Goal: Use online tool/utility: Utilize a website feature to perform a specific function

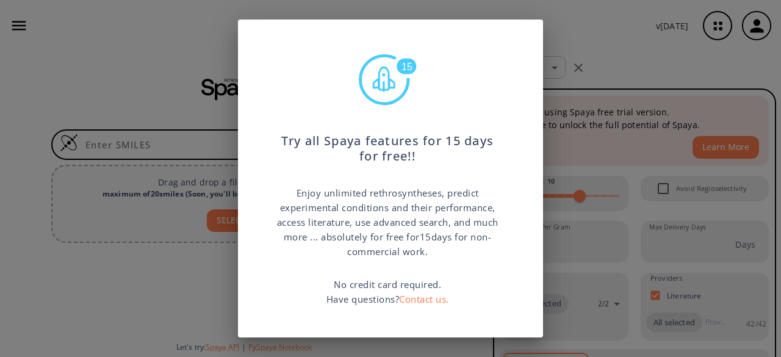
click at [628, 36] on div "15 Try all Spaya features for 15 days for free!! Enjoy unlimited rethrosynthese…" at bounding box center [390, 178] width 781 height 357
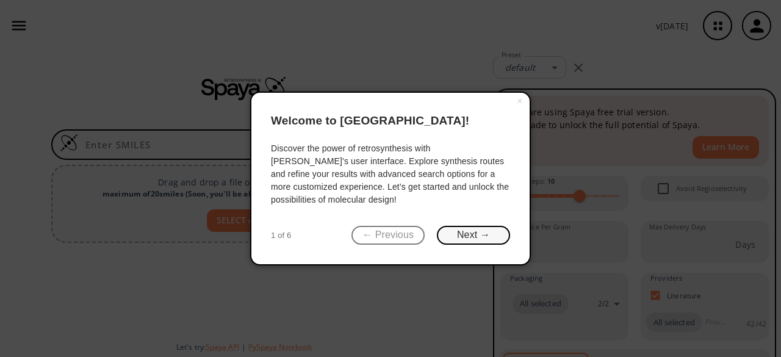
click at [467, 236] on button "Next →" at bounding box center [473, 235] width 73 height 19
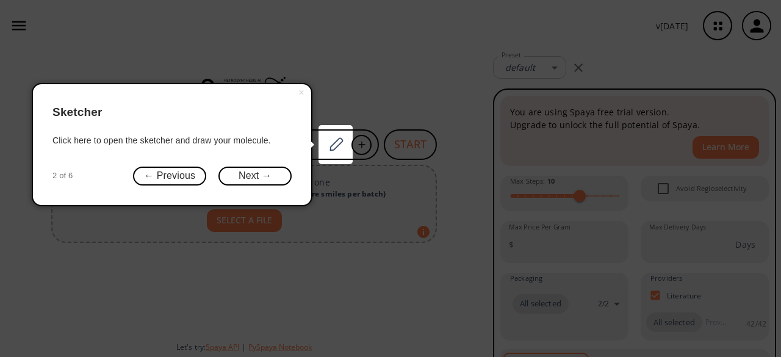
click at [250, 159] on div "× Sketcher Click here to open the sketcher and draw your molecule. 2 of 6 ← Pre…" at bounding box center [172, 144] width 281 height 123
click at [252, 172] on button "Next →" at bounding box center [254, 175] width 73 height 19
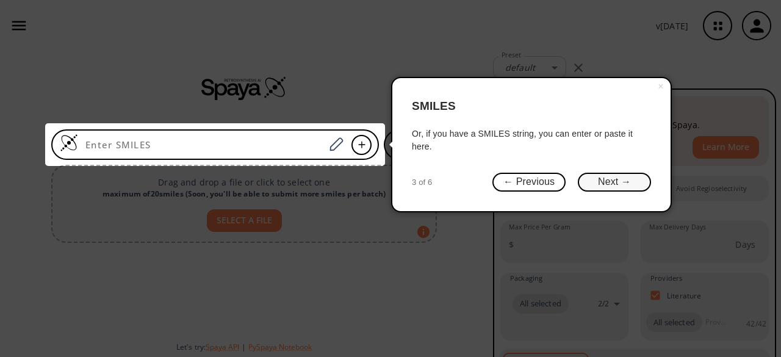
click at [609, 173] on button "Next →" at bounding box center [614, 182] width 73 height 19
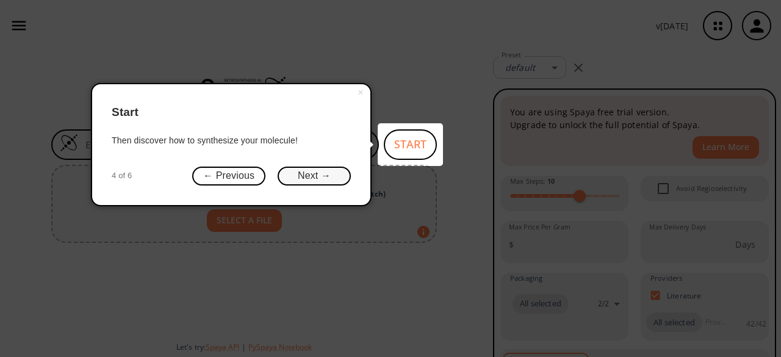
click at [331, 173] on button "Next →" at bounding box center [313, 175] width 73 height 19
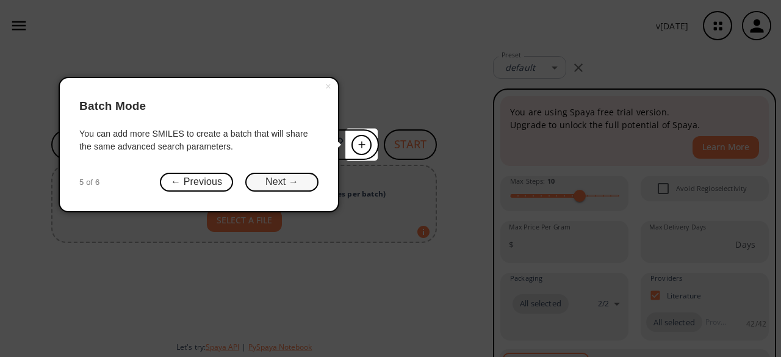
click at [288, 180] on button "Next →" at bounding box center [281, 182] width 73 height 19
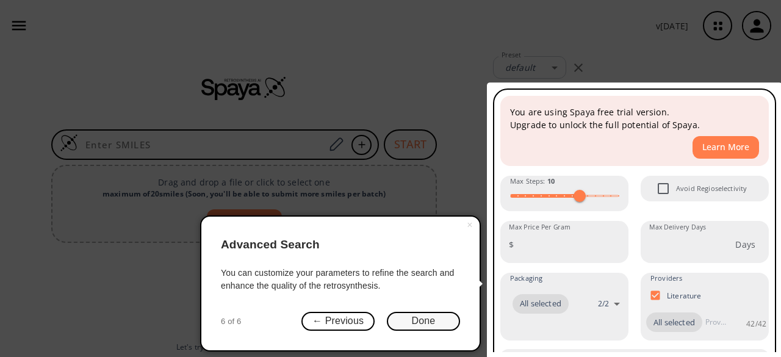
click at [422, 318] on button "Done" at bounding box center [423, 321] width 73 height 19
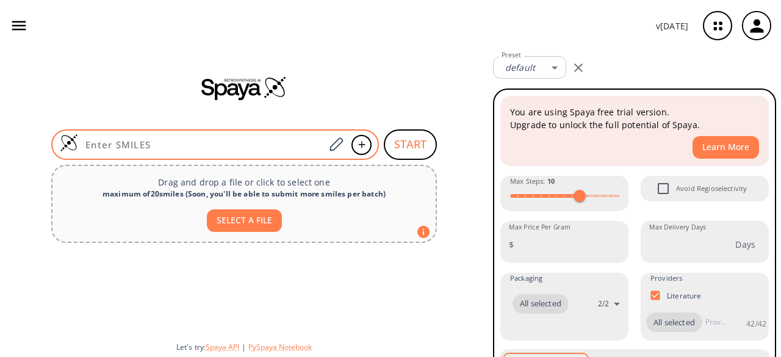
click at [109, 146] on input at bounding box center [201, 144] width 246 height 12
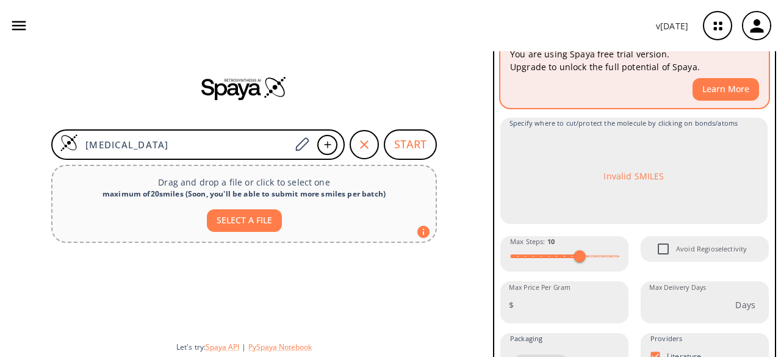
scroll to position [65, 0]
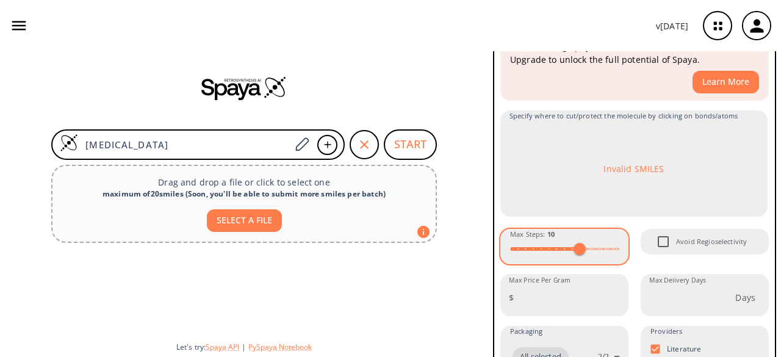
type input "[MEDICAL_DATA]"
type input "15"
drag, startPoint x: 578, startPoint y: 246, endPoint x: 616, endPoint y: 254, distance: 38.5
click at [616, 254] on span at bounding box center [618, 249] width 12 height 12
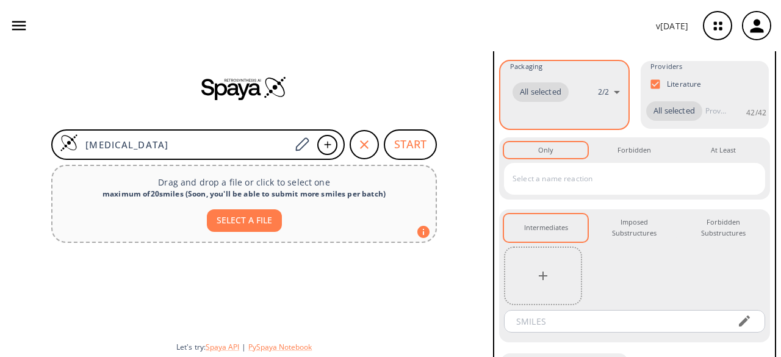
scroll to position [331, 0]
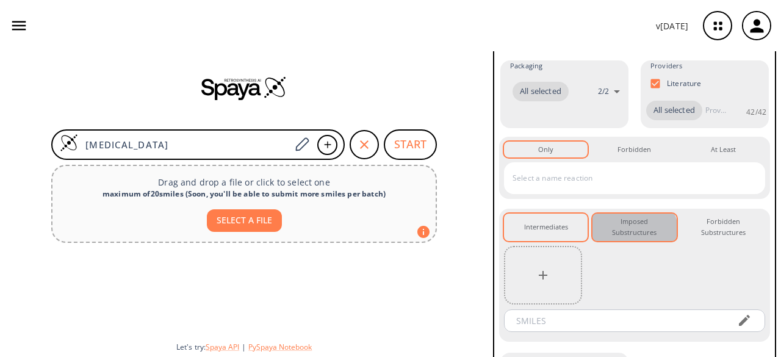
click at [624, 238] on div "Imposed Substructures 0" at bounding box center [634, 227] width 64 height 23
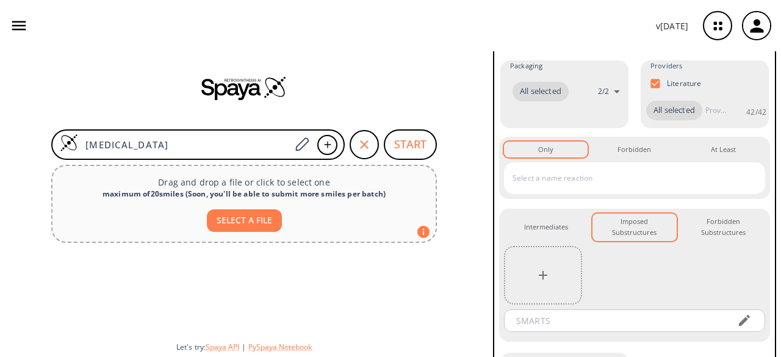
scroll to position [383, 0]
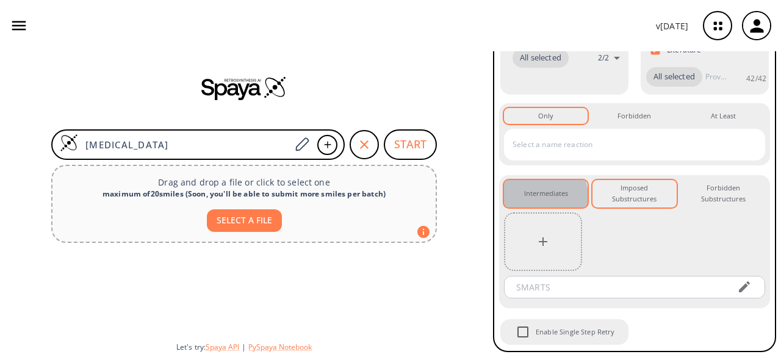
click at [538, 197] on div "Intermediates 0" at bounding box center [546, 193] width 44 height 11
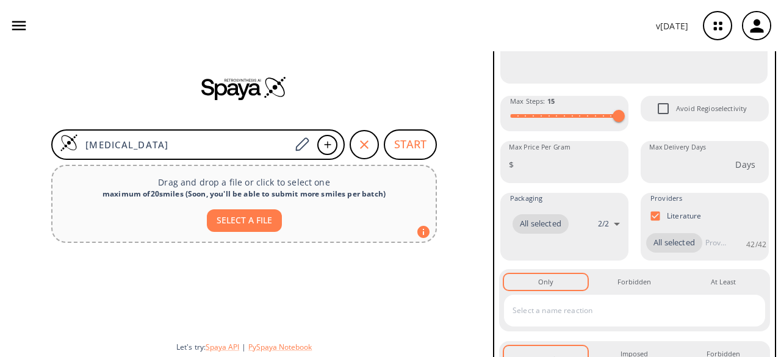
scroll to position [198, 0]
click at [518, 165] on input "Max Price Per Gram" at bounding box center [573, 165] width 110 height 32
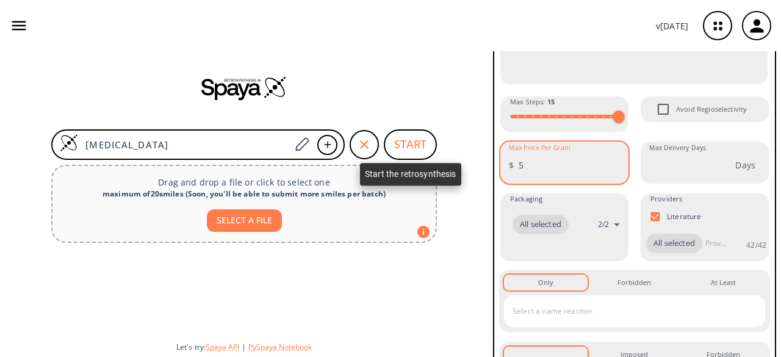
type input "5"
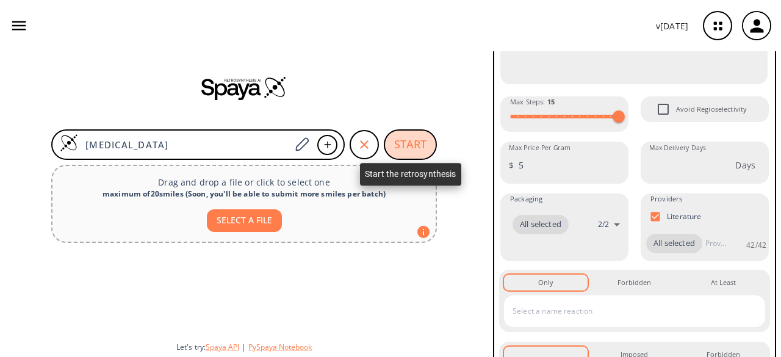
click at [407, 146] on button "START" at bounding box center [410, 144] width 53 height 30
click at [407, 144] on button "START" at bounding box center [410, 144] width 53 height 30
click at [409, 140] on button "START" at bounding box center [410, 144] width 53 height 30
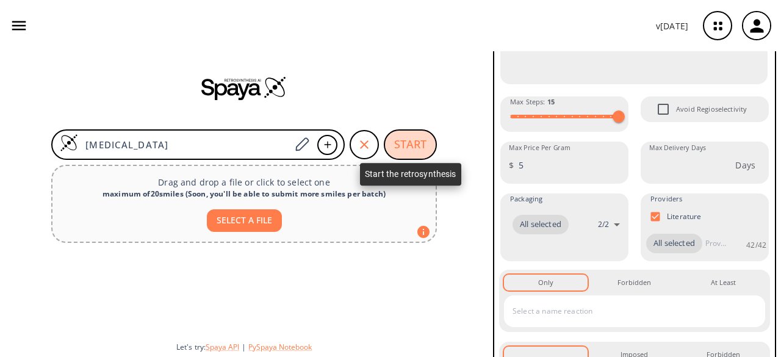
click at [409, 140] on button "START" at bounding box center [410, 144] width 53 height 30
click at [404, 135] on button "START" at bounding box center [410, 144] width 53 height 30
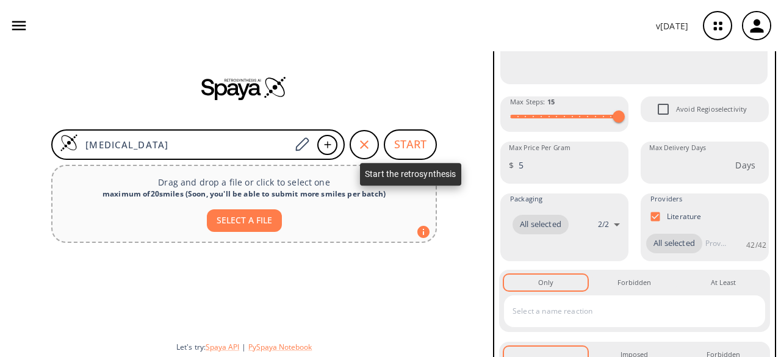
click at [404, 135] on button "START" at bounding box center [410, 144] width 53 height 30
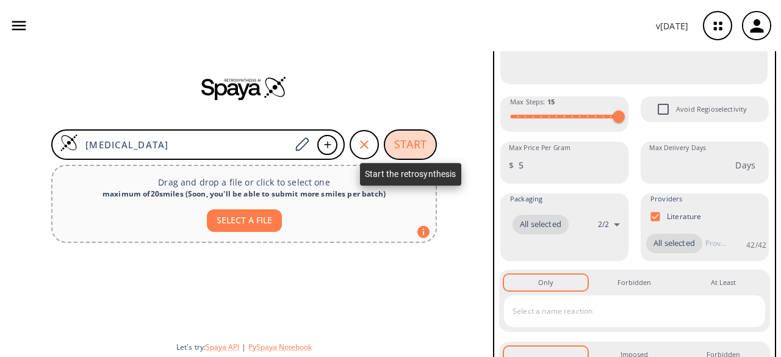
click at [404, 135] on button "START" at bounding box center [410, 144] width 53 height 30
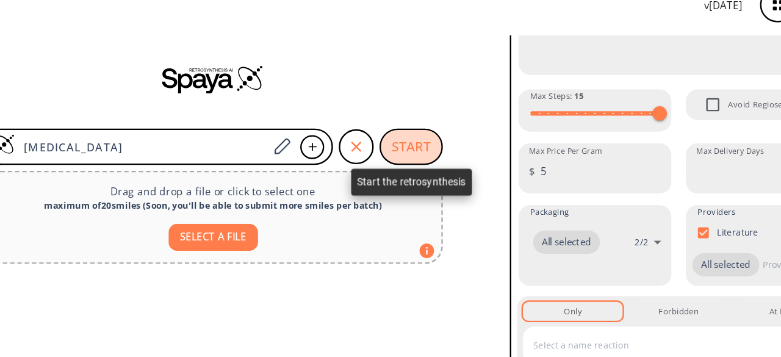
click at [404, 134] on button "START" at bounding box center [410, 144] width 53 height 30
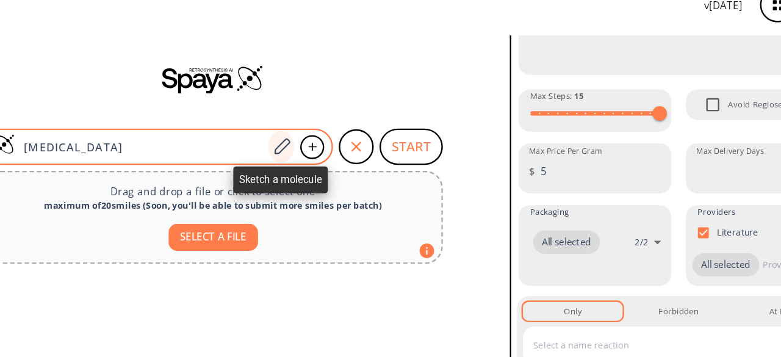
click at [299, 143] on icon at bounding box center [301, 143] width 13 height 13
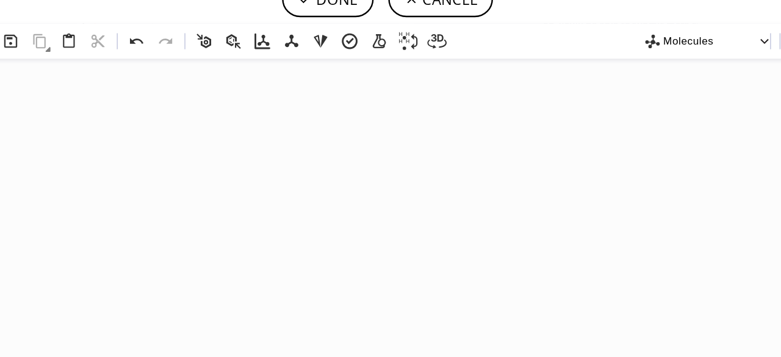
scroll to position [0, 0]
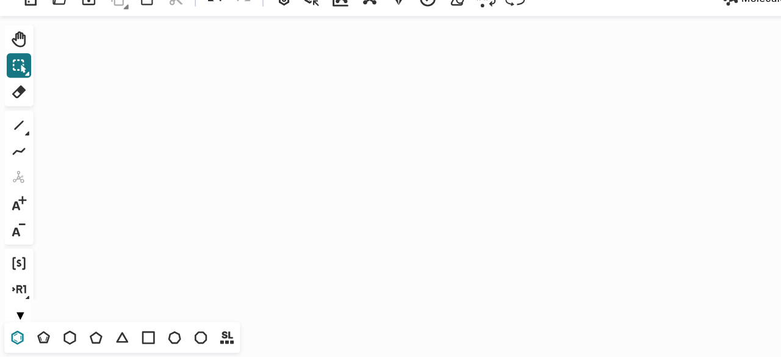
click at [16, 340] on icon at bounding box center [15, 340] width 16 height 16
drag, startPoint x: 179, startPoint y: 151, endPoint x: 182, endPoint y: 162, distance: 11.6
click at [182, 162] on icon "Created with [PERSON_NAME] 2.3.0" at bounding box center [390, 199] width 715 height 257
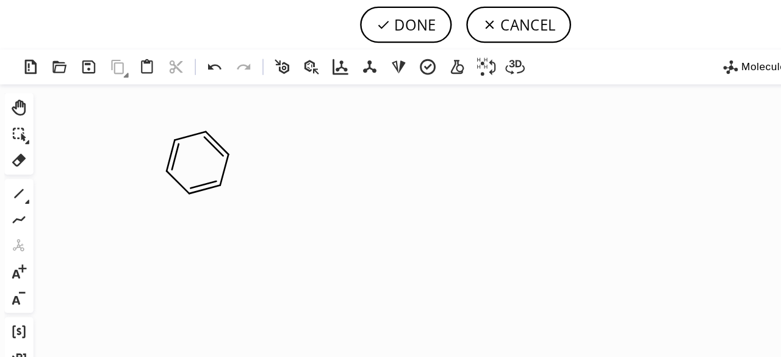
click at [223, 152] on icon "Created with [PERSON_NAME] 2.3.0" at bounding box center [390, 199] width 715 height 257
click at [182, 55] on icon at bounding box center [179, 56] width 11 height 5
click at [229, 137] on icon "Created with [PERSON_NAME] 2.3.0" at bounding box center [390, 199] width 715 height 257
click at [101, 188] on icon "Created with [PERSON_NAME] 2.3.0" at bounding box center [390, 199] width 715 height 257
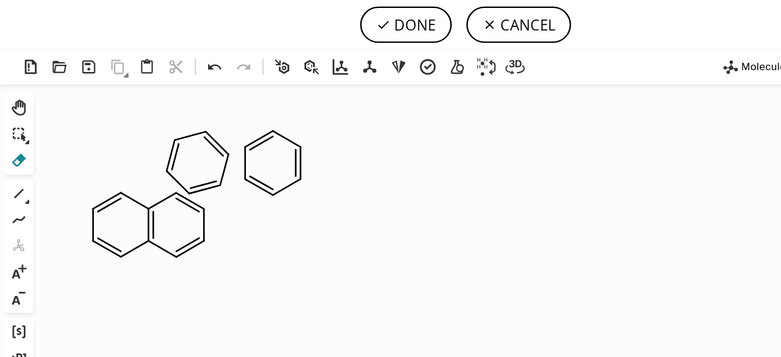
click at [21, 138] on icon at bounding box center [16, 134] width 16 height 16
click at [161, 145] on icon "Created with [PERSON_NAME] 2.3.0" at bounding box center [390, 199] width 715 height 257
click at [169, 142] on icon "Created with [PERSON_NAME] 2.3.0" at bounding box center [390, 199] width 715 height 257
drag, startPoint x: 168, startPoint y: 149, endPoint x: 148, endPoint y: 115, distance: 40.0
click at [148, 115] on icon "Created with [PERSON_NAME] 2.3.0" at bounding box center [390, 199] width 715 height 257
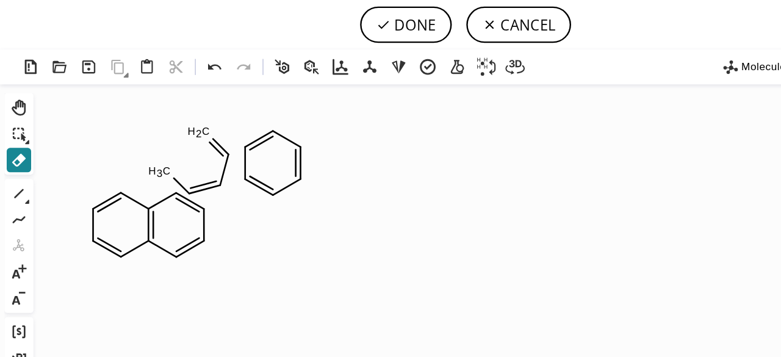
click at [12, 138] on icon at bounding box center [16, 134] width 12 height 11
drag, startPoint x: 145, startPoint y: 143, endPoint x: 234, endPoint y: 143, distance: 88.4
click at [234, 143] on icon "Created with [PERSON_NAME] 2.3.0 C H 2 C H 3" at bounding box center [390, 199] width 715 height 257
click at [226, 135] on icon "Created with [PERSON_NAME] 2.3.0 C H 2 C H 3" at bounding box center [390, 199] width 715 height 257
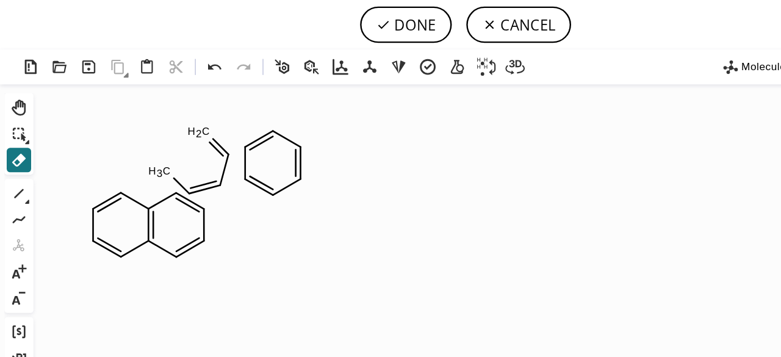
click at [226, 135] on icon "Created with [PERSON_NAME] 2.3.0 C H 2 C H 3" at bounding box center [390, 199] width 715 height 257
click at [221, 114] on icon at bounding box center [217, 118] width 23 height 16
click at [221, 114] on tspan "3" at bounding box center [222, 112] width 5 height 10
click at [249, 144] on circle at bounding box center [252, 150] width 18 height 18
click at [249, 144] on icon "Created with [PERSON_NAME] 2.3.0 C H 2 C H 3 C H 4 C H 2 C H 3" at bounding box center [390, 199] width 715 height 257
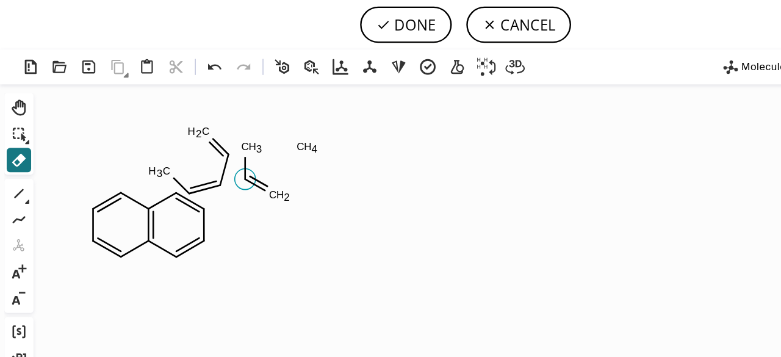
click at [210, 148] on icon at bounding box center [215, 154] width 19 height 12
click at [210, 148] on icon "Created with [PERSON_NAME] 2.3.0 C H 2 C H 3 C H 4 C H 4 C H 4" at bounding box center [390, 199] width 715 height 257
click at [215, 125] on tspan "4" at bounding box center [217, 125] width 5 height 10
click at [214, 125] on icon "Created with [PERSON_NAME] 2.3.0 C H 2 C H 3 C H 4 C H 4" at bounding box center [390, 199] width 715 height 257
click at [251, 129] on rect at bounding box center [257, 123] width 24 height 17
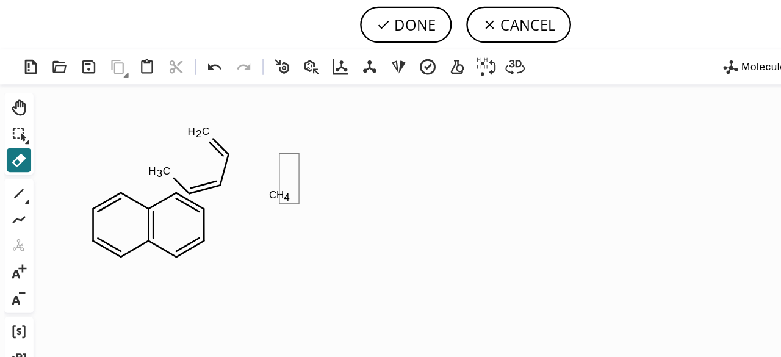
drag, startPoint x: 251, startPoint y: 129, endPoint x: 234, endPoint y: 173, distance: 47.1
click at [234, 173] on icon "Created with [PERSON_NAME] 2.3.0 C H 2 C H 3 C H 4" at bounding box center [390, 199] width 715 height 257
click at [234, 173] on icon "Created with [PERSON_NAME] 2.3.0 C H 2 C H 3" at bounding box center [390, 199] width 715 height 257
click at [178, 126] on icon "Created with [PERSON_NAME] 2.3.0 C H 2 C H 3" at bounding box center [390, 199] width 715 height 257
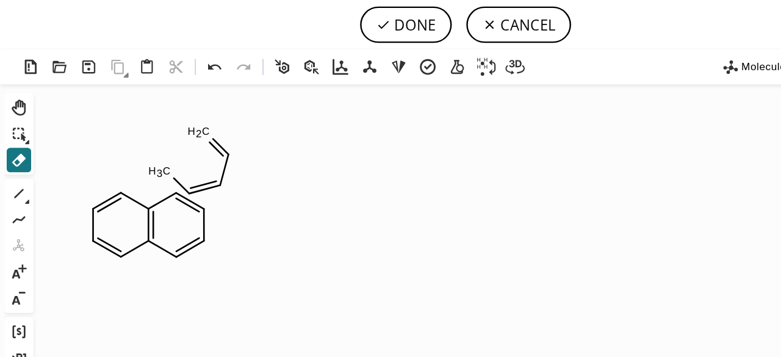
click at [178, 126] on icon "Created with [PERSON_NAME] 2.3.0 C H 2 C H 3" at bounding box center [390, 199] width 715 height 257
click at [183, 124] on icon at bounding box center [185, 123] width 24 height 24
click at [183, 124] on icon "Created with [PERSON_NAME] 2.3.0 C H 3 C H 4 C H 3" at bounding box center [390, 199] width 715 height 257
click at [180, 112] on tspan "H" at bounding box center [179, 111] width 6 height 10
click at [180, 112] on icon "Created with [PERSON_NAME] 2.3.0 C H 2 C H 3" at bounding box center [390, 199] width 715 height 257
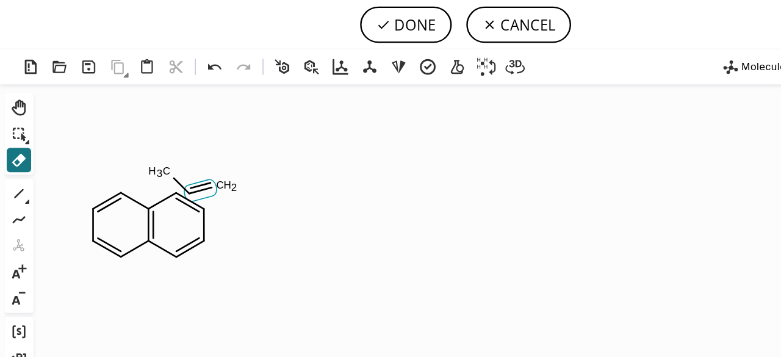
click at [173, 155] on icon at bounding box center [167, 160] width 27 height 18
click at [173, 155] on icon "Created with [PERSON_NAME] 2.3.0 C H 3 C H 3 C H 4" at bounding box center [390, 199] width 715 height 257
click at [166, 163] on tspan "H" at bounding box center [165, 162] width 6 height 10
click at [166, 163] on icon "Created with [PERSON_NAME] 2.3.0 C H 3 C H 3 C H 4" at bounding box center [390, 199] width 715 height 257
click at [146, 141] on tspan "H" at bounding box center [146, 143] width 6 height 10
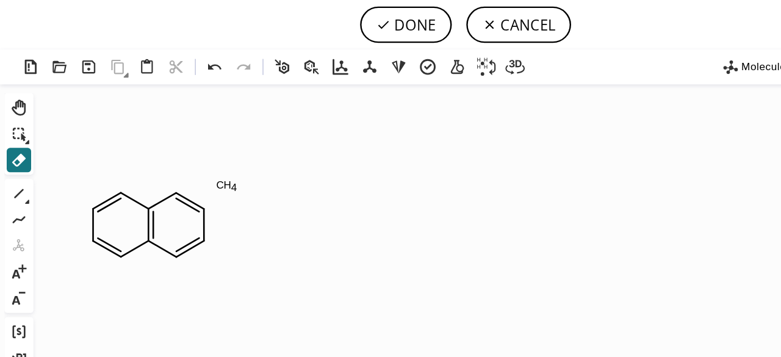
click at [146, 141] on icon "Created with [PERSON_NAME] 2.3.0 C H 4" at bounding box center [390, 199] width 715 height 257
click at [185, 158] on tspan "C" at bounding box center [184, 155] width 6 height 10
click at [185, 158] on icon "Created with [PERSON_NAME] 2.3.0" at bounding box center [390, 199] width 715 height 257
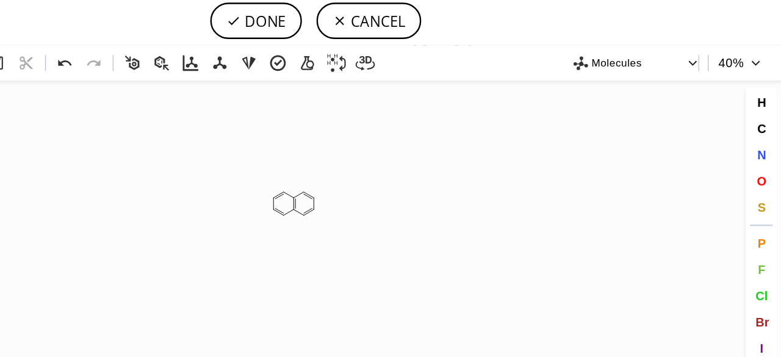
click at [759, 56] on icon "button" at bounding box center [759, 56] width 7 height 4
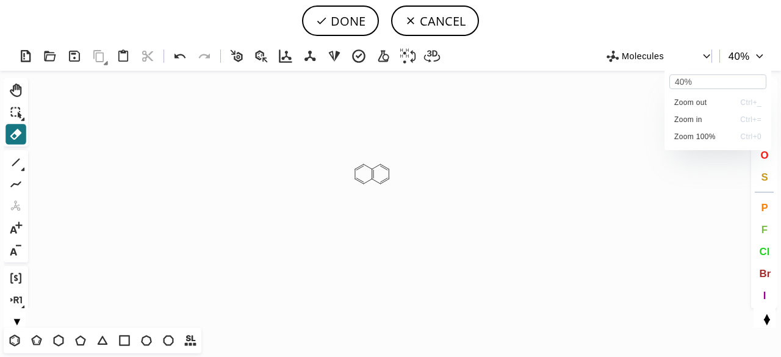
click at [704, 101] on span "Zoom out" at bounding box center [690, 102] width 32 height 9
type input "30%"
click at [551, 183] on div at bounding box center [390, 178] width 781 height 357
click at [13, 127] on icon at bounding box center [16, 134] width 16 height 16
click at [371, 181] on icon "Created with [PERSON_NAME] 2.3.0" at bounding box center [390, 199] width 715 height 257
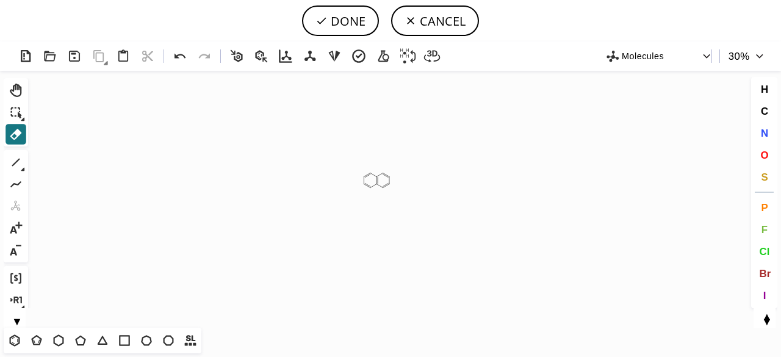
click at [371, 181] on icon "Created with [PERSON_NAME] 2.3.0" at bounding box center [390, 199] width 715 height 257
click at [366, 174] on icon at bounding box center [366, 174] width 9 height 7
click at [374, 174] on icon at bounding box center [374, 175] width 7 height 5
click at [378, 174] on icon at bounding box center [379, 174] width 9 height 7
click at [387, 176] on icon at bounding box center [386, 175] width 5 height 3
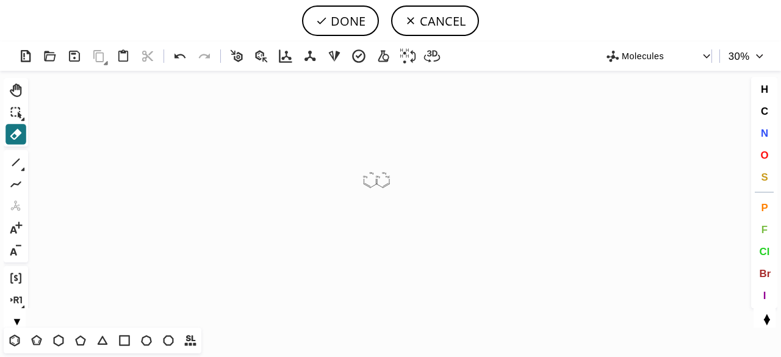
click at [385, 171] on icon "Created with [PERSON_NAME] 2.3.0 C H 4 C H 3 C H 4 C H 3 C H 2" at bounding box center [390, 199] width 715 height 257
click at [384, 173] on tspan "H" at bounding box center [384, 172] width 2 height 3
click at [372, 174] on tspan "H" at bounding box center [371, 172] width 2 height 3
click at [375, 177] on rect at bounding box center [377, 176] width 7 height 5
click at [365, 180] on icon "Created with [PERSON_NAME] 2.3.0 C H 3 C H 3" at bounding box center [390, 199] width 715 height 257
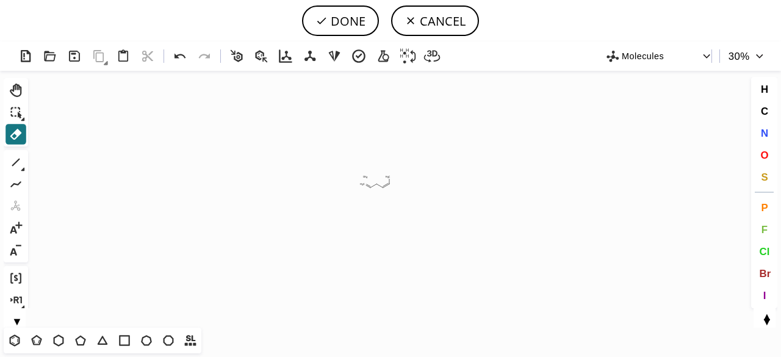
click at [365, 180] on icon "Created with [PERSON_NAME] 2.3.0 C H 4 C H 2 C H 3" at bounding box center [390, 199] width 715 height 257
click at [365, 176] on tspan "H" at bounding box center [365, 176] width 2 height 3
click at [362, 184] on tspan "2" at bounding box center [362, 184] width 1 height 3
click at [368, 188] on tspan "3" at bounding box center [368, 188] width 1 height 3
click at [374, 184] on tspan "3" at bounding box center [374, 184] width 1 height 3
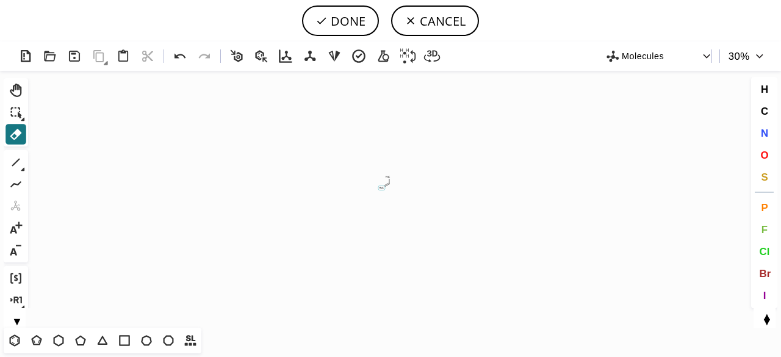
click at [382, 188] on tspan "2" at bounding box center [381, 188] width 1 height 3
click at [388, 184] on tspan "C" at bounding box center [389, 183] width 2 height 3
click at [391, 176] on tspan "4" at bounding box center [392, 177] width 2 height 3
click at [59, 339] on icon at bounding box center [59, 340] width 16 height 16
click at [19, 342] on icon at bounding box center [15, 340] width 10 height 12
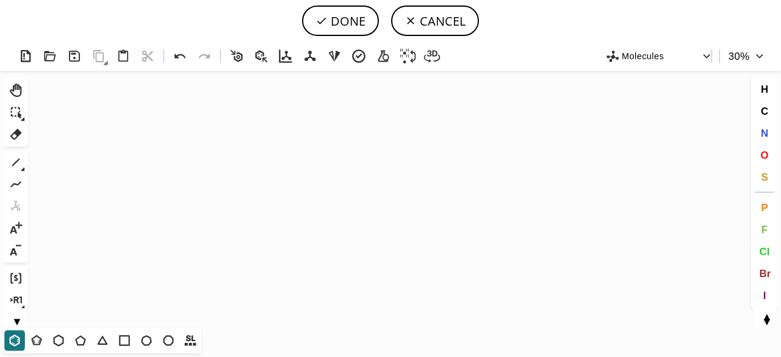
click at [320, 157] on icon "Created with [PERSON_NAME] 2.3.0" at bounding box center [390, 199] width 715 height 257
click at [18, 92] on icon at bounding box center [16, 90] width 16 height 16
click at [16, 86] on icon at bounding box center [16, 90] width 12 height 13
drag, startPoint x: 315, startPoint y: 154, endPoint x: 345, endPoint y: 182, distance: 41.0
click at [345, 182] on circle at bounding box center [344, 180] width 5 height 5
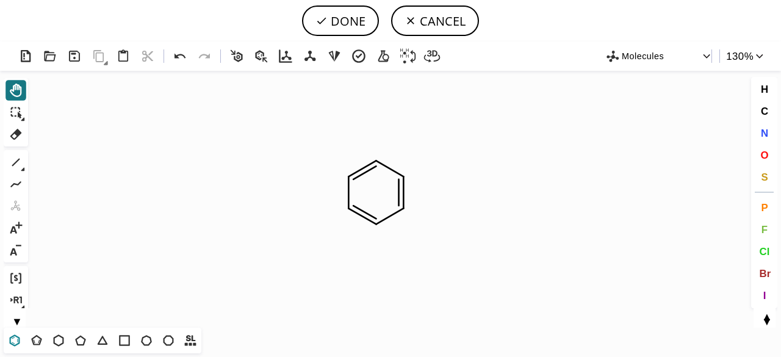
click at [16, 337] on icon at bounding box center [15, 340] width 16 height 16
click at [431, 193] on icon "Created with [PERSON_NAME] 2.3.0" at bounding box center [390, 199] width 715 height 257
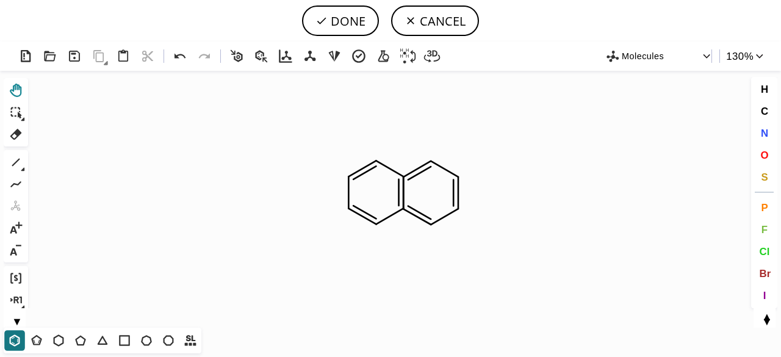
click at [18, 96] on icon at bounding box center [16, 90] width 12 height 13
click at [426, 221] on icon at bounding box center [416, 215] width 27 height 18
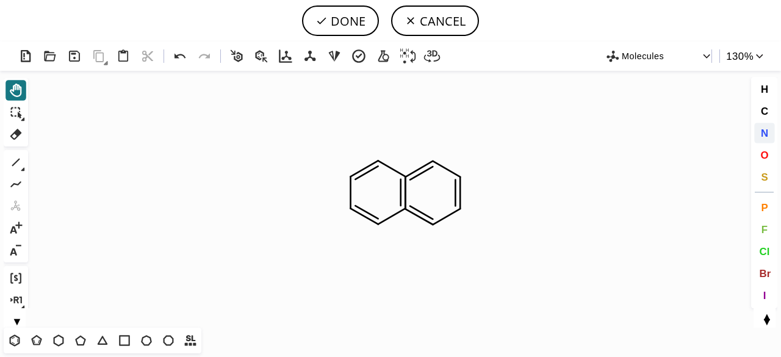
click at [757, 129] on button "N" at bounding box center [764, 133] width 21 height 21
click at [433, 224] on tspan "N" at bounding box center [432, 224] width 7 height 12
click at [177, 55] on icon at bounding box center [179, 56] width 11 height 5
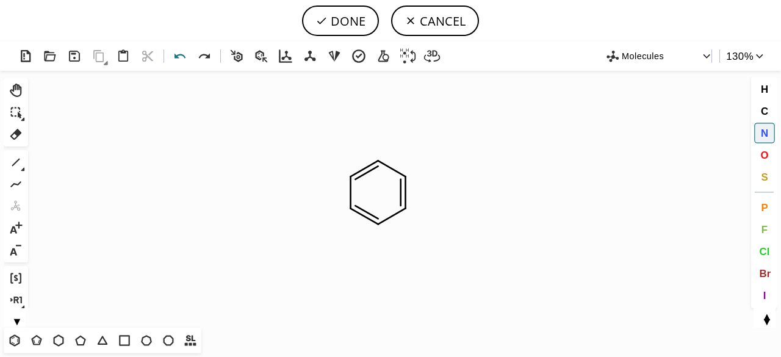
click at [177, 55] on icon at bounding box center [179, 56] width 11 height 5
click at [10, 340] on icon at bounding box center [15, 340] width 10 height 12
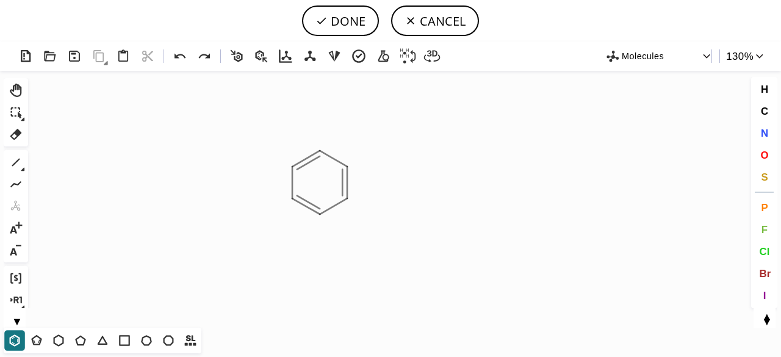
drag, startPoint x: 320, startPoint y: 182, endPoint x: 363, endPoint y: 177, distance: 44.2
click at [363, 177] on icon "Created with [PERSON_NAME] 2.3.0 N" at bounding box center [390, 199] width 715 height 257
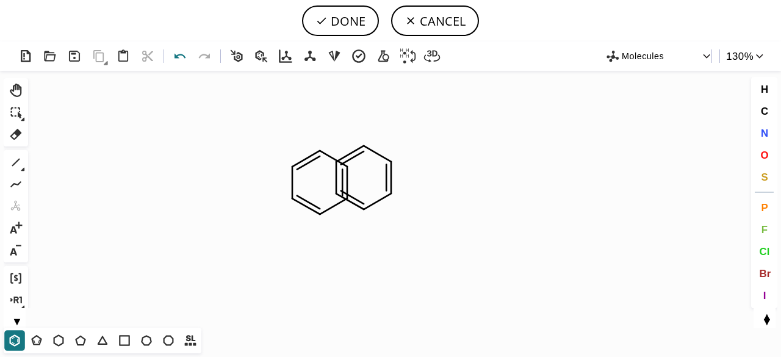
click at [187, 59] on icon at bounding box center [180, 57] width 18 height 18
click at [374, 184] on icon "Created with [PERSON_NAME] 2.3.0 N" at bounding box center [390, 199] width 715 height 257
click at [171, 50] on icon at bounding box center [180, 57] width 18 height 18
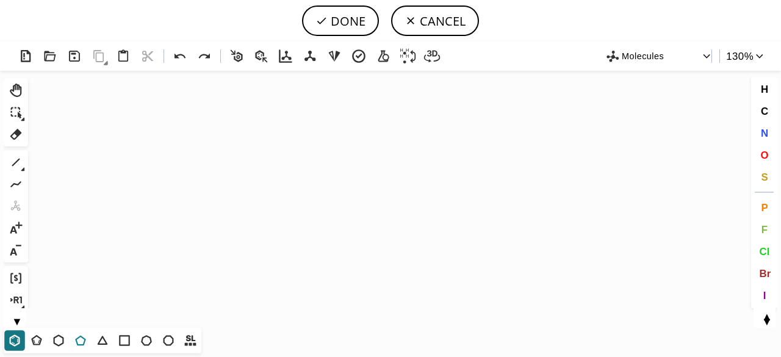
click at [79, 342] on icon at bounding box center [81, 340] width 16 height 16
click at [59, 349] on button "T" at bounding box center [58, 340] width 21 height 21
click at [323, 182] on icon "Created with [PERSON_NAME] 2.3.0 N" at bounding box center [390, 199] width 715 height 257
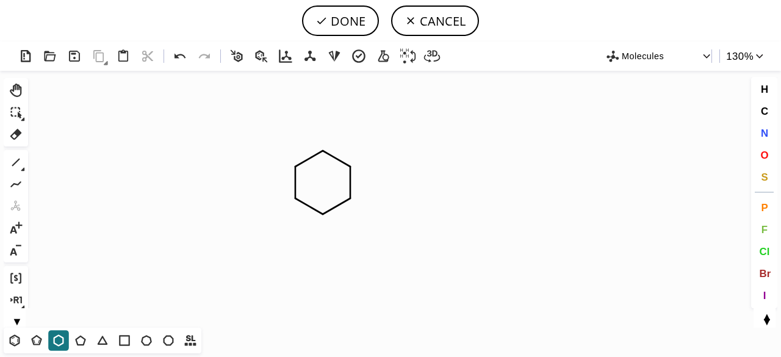
click at [378, 182] on icon "Created with [PERSON_NAME] 2.3.0 N" at bounding box center [390, 199] width 715 height 257
click at [23, 165] on icon at bounding box center [16, 162] width 16 height 16
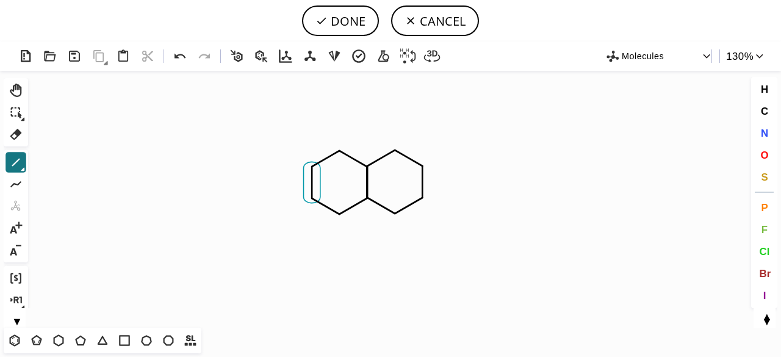
drag, startPoint x: 17, startPoint y: 161, endPoint x: 315, endPoint y: 180, distance: 298.2
click at [315, 180] on div "Created with [PERSON_NAME] 2.3.0 N Molecules 130 % Ctrl+Alt+H Shift+Tab Del 1 A…" at bounding box center [390, 198] width 781 height 315
click at [760, 137] on span "N" at bounding box center [763, 133] width 7 height 12
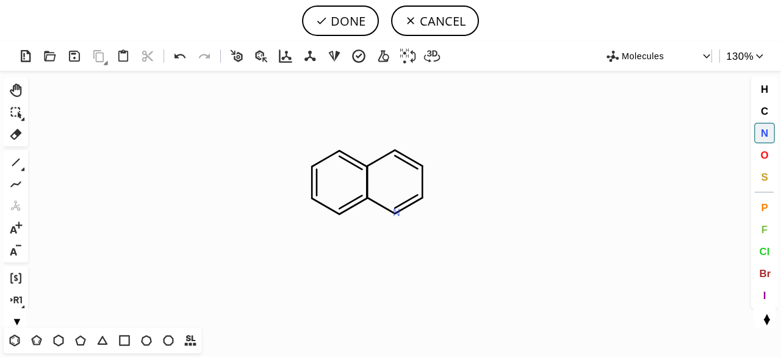
click at [396, 212] on tspan "N" at bounding box center [396, 213] width 7 height 12
click at [764, 249] on span "Cl" at bounding box center [764, 251] width 10 height 12
click at [304, 204] on tspan "Cl" at bounding box center [304, 205] width 10 height 12
click at [177, 63] on icon at bounding box center [180, 57] width 18 height 18
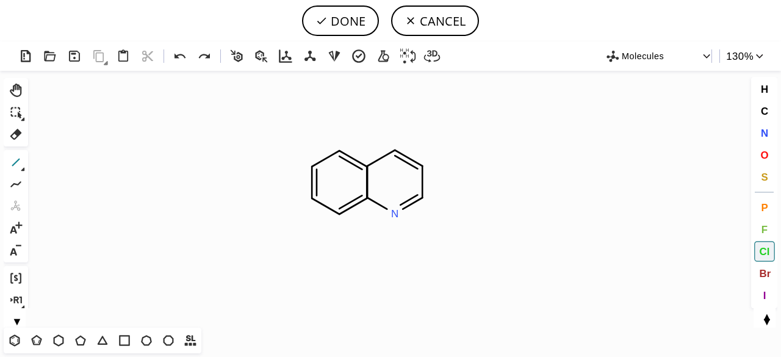
click at [19, 161] on icon at bounding box center [16, 162] width 16 height 16
click at [177, 63] on icon at bounding box center [180, 57] width 18 height 18
click at [761, 251] on span "Cl" at bounding box center [764, 251] width 10 height 12
drag, startPoint x: 761, startPoint y: 251, endPoint x: 285, endPoint y: 214, distance: 477.7
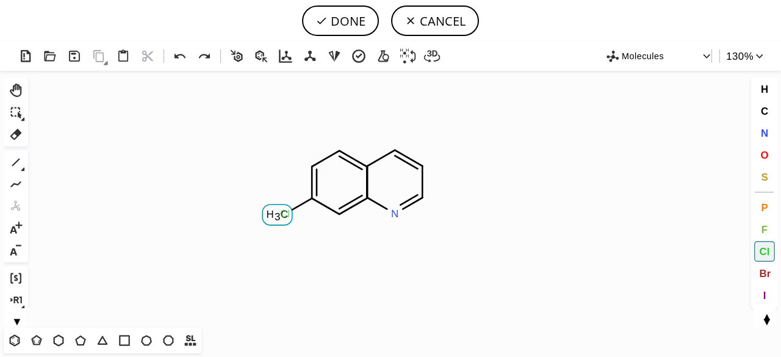
click at [285, 214] on div "Created with [PERSON_NAME] 2.3.0 N C H 3 Cl Molecules 130 % Ctrl+Alt+H Shift+Ta…" at bounding box center [390, 198] width 781 height 315
click at [285, 214] on tspan "Cl" at bounding box center [285, 215] width 10 height 12
click at [18, 95] on icon at bounding box center [16, 90] width 16 height 16
drag, startPoint x: 762, startPoint y: 134, endPoint x: 390, endPoint y: 145, distance: 372.8
click at [390, 145] on div "Created with [PERSON_NAME] 2.3.0 N Cl Cl Molecules 130 % Ctrl+Alt+H Shift+Tab D…" at bounding box center [390, 198] width 781 height 315
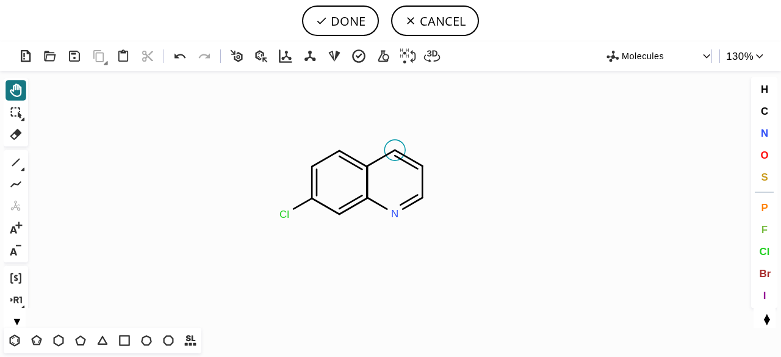
click at [385, 142] on icon "Created with [PERSON_NAME] 2.3.0 N Cl Cl" at bounding box center [390, 199] width 715 height 257
click at [757, 130] on button "N" at bounding box center [764, 133] width 21 height 21
drag, startPoint x: 397, startPoint y: 148, endPoint x: 388, endPoint y: 104, distance: 44.3
click at [388, 104] on icon "Created with [PERSON_NAME] 2.3.0 Cl N N H 2 N" at bounding box center [390, 199] width 715 height 257
click at [175, 59] on icon at bounding box center [180, 57] width 18 height 18
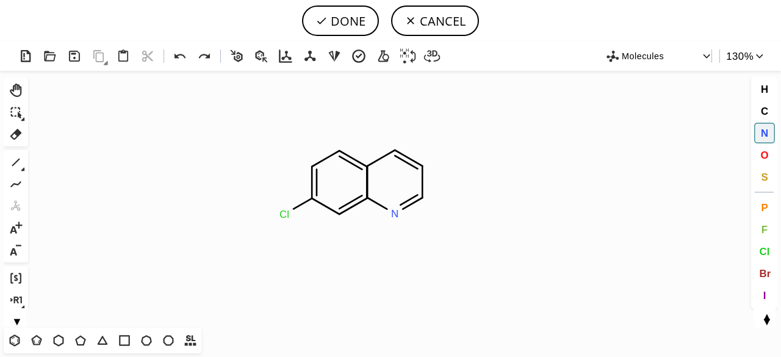
click at [764, 132] on span "N" at bounding box center [763, 133] width 7 height 12
drag, startPoint x: 395, startPoint y: 148, endPoint x: 394, endPoint y: 127, distance: 21.4
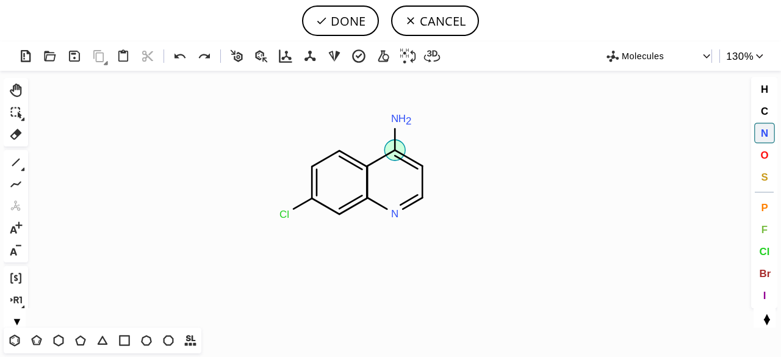
click at [394, 127] on icon "Created with [PERSON_NAME] 2.3.0 Cl N N H 2 N" at bounding box center [390, 199] width 715 height 257
click at [766, 116] on button "C" at bounding box center [764, 111] width 21 height 21
drag, startPoint x: 407, startPoint y: 120, endPoint x: 467, endPoint y: 81, distance: 71.9
click at [467, 81] on icon "Created with [PERSON_NAME] 2.3.0 Cl N H N C H 3 C" at bounding box center [390, 199] width 715 height 257
click at [432, 104] on tspan "C" at bounding box center [432, 104] width 7 height 12
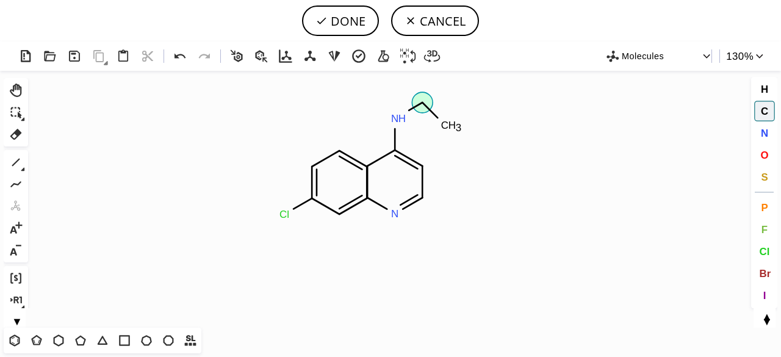
click at [444, 120] on icon "Created with [PERSON_NAME] 2.3.0 Cl N H N C H 3 C" at bounding box center [390, 199] width 715 height 257
drag, startPoint x: 444, startPoint y: 123, endPoint x: 481, endPoint y: 75, distance: 60.0
click at [481, 75] on icon "Created with [PERSON_NAME] 2.3.0 Cl N N H C H 3 C" at bounding box center [390, 199] width 715 height 257
drag, startPoint x: 465, startPoint y: 101, endPoint x: 484, endPoint y: 129, distance: 33.7
click at [484, 130] on icon "Created with [PERSON_NAME] 2.3.0 Cl N N H C H 3 C" at bounding box center [390, 199] width 715 height 257
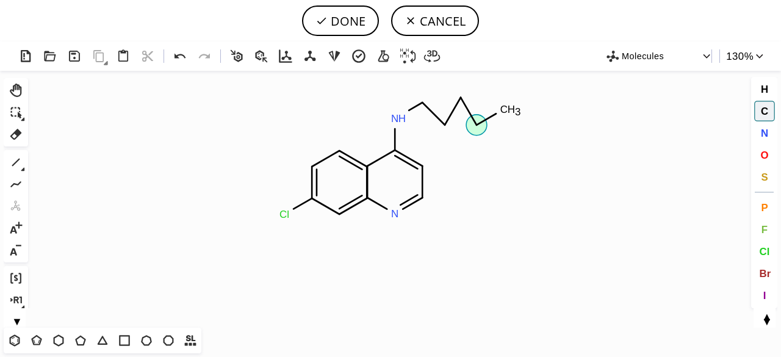
drag, startPoint x: 484, startPoint y: 129, endPoint x: 512, endPoint y: 102, distance: 39.2
click at [512, 102] on icon "Created with [PERSON_NAME] 2.3.0 Cl N N H C H 3 C" at bounding box center [390, 199] width 715 height 257
click at [762, 129] on span "N" at bounding box center [763, 133] width 7 height 12
click at [504, 109] on tspan "N" at bounding box center [503, 110] width 7 height 12
click at [763, 107] on span "C" at bounding box center [763, 111] width 7 height 12
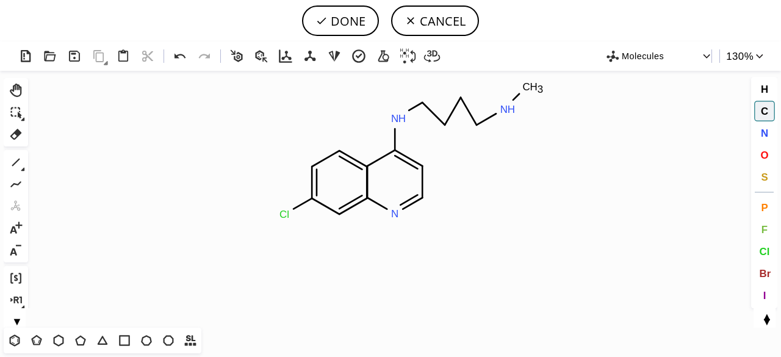
drag, startPoint x: 503, startPoint y: 108, endPoint x: 533, endPoint y: 73, distance: 46.7
click at [533, 73] on icon "Created with [PERSON_NAME] 2.3.0 Cl N H N N H C H 3 C" at bounding box center [390, 199] width 715 height 257
drag, startPoint x: 526, startPoint y: 88, endPoint x: 559, endPoint y: 90, distance: 33.0
click at [562, 85] on icon "Created with [PERSON_NAME] 2.3.0 Cl N H N N H C H 3 C" at bounding box center [390, 199] width 715 height 257
click at [520, 141] on icon "Created with [PERSON_NAME] 2.3.0 Cl N N N H C H 3 C H 3 C" at bounding box center [390, 199] width 715 height 257
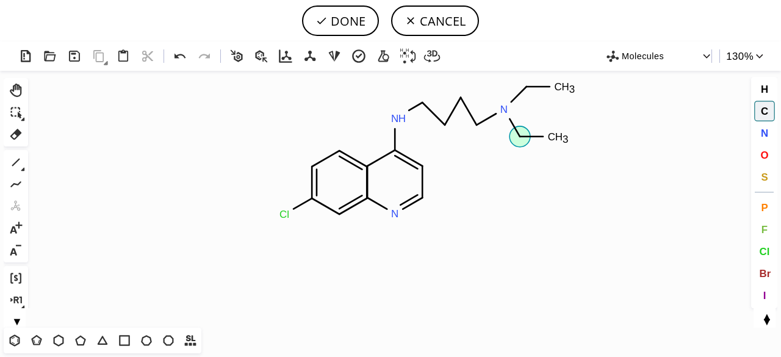
click at [561, 137] on icon "Created with [PERSON_NAME] 2.3.0 Cl N N N H C H 3 C H 3 C" at bounding box center [390, 199] width 715 height 257
drag, startPoint x: 421, startPoint y: 102, endPoint x: 421, endPoint y: 79, distance: 23.8
click at [421, 79] on icon "Created with [PERSON_NAME] 2.3.0 Cl N H N N C H 3 C H 3 C H 3 C" at bounding box center [390, 199] width 715 height 257
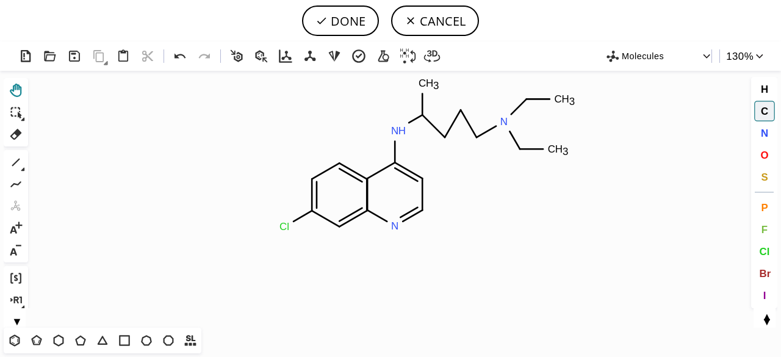
click at [13, 87] on icon at bounding box center [16, 90] width 12 height 13
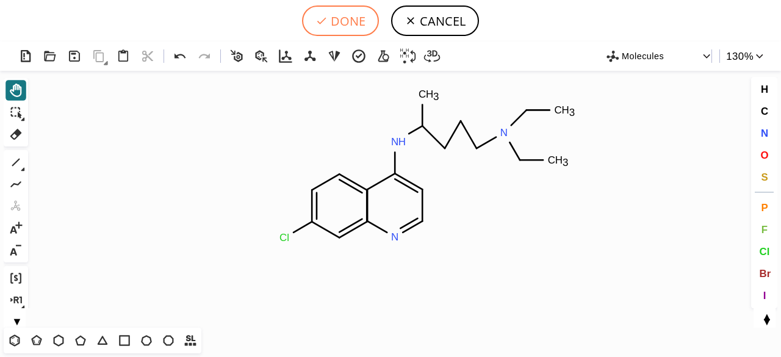
click at [348, 16] on button "DONE" at bounding box center [340, 20] width 77 height 30
type input "C1=C(Cl)C=CC=C1.C1CN=CC=C1NC(C)CCCN(CC)CC"
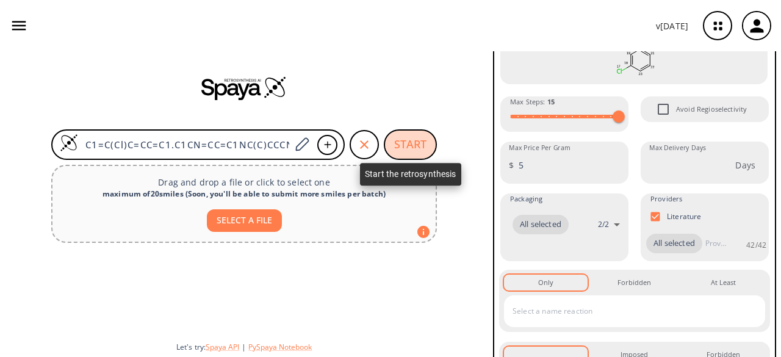
click at [405, 143] on button "START" at bounding box center [410, 144] width 53 height 30
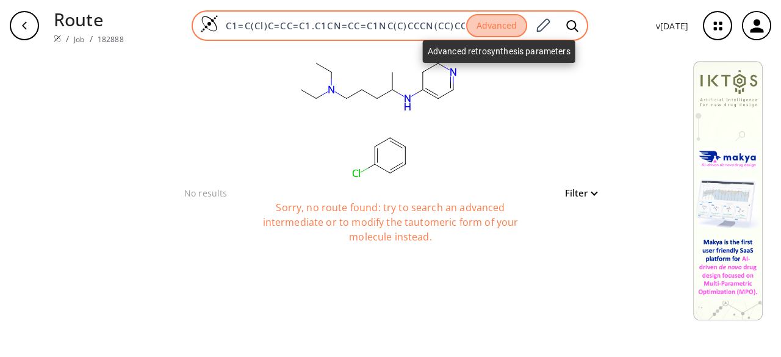
click at [489, 23] on button "Advanced" at bounding box center [496, 26] width 61 height 24
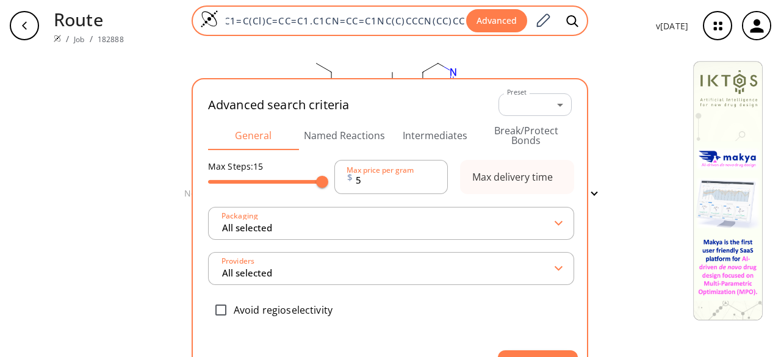
type input "All selected"
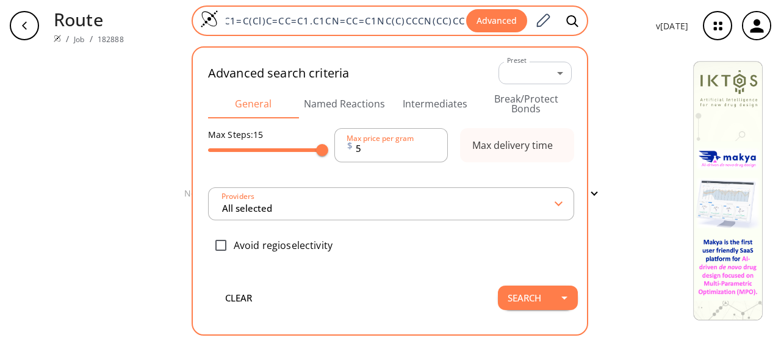
type input "All selected"
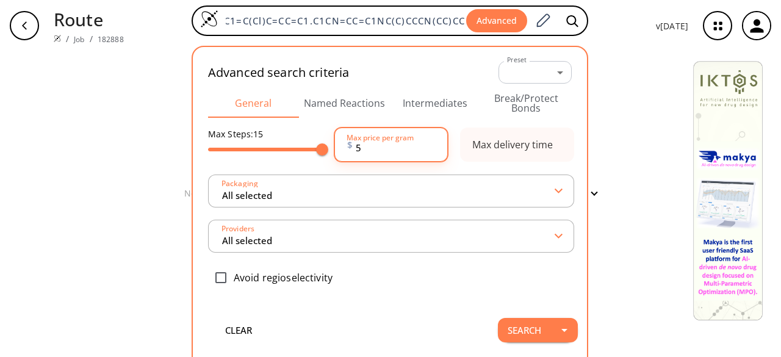
scroll to position [0, 0]
click at [365, 149] on input "5" at bounding box center [396, 144] width 80 height 24
type input "1"
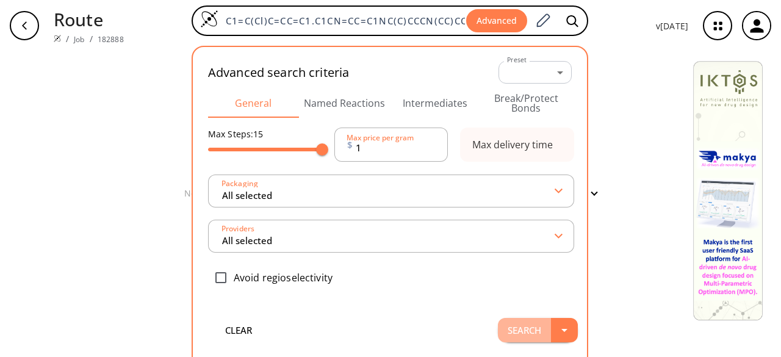
click at [528, 323] on button "Search" at bounding box center [524, 330] width 53 height 24
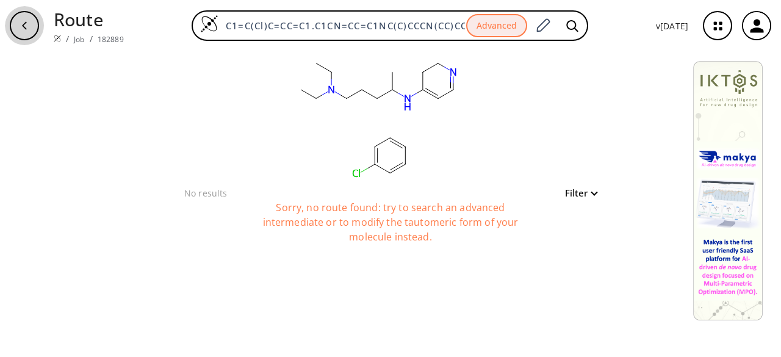
click at [32, 23] on div "button" at bounding box center [24, 25] width 29 height 29
click at [25, 20] on div "button" at bounding box center [24, 25] width 29 height 29
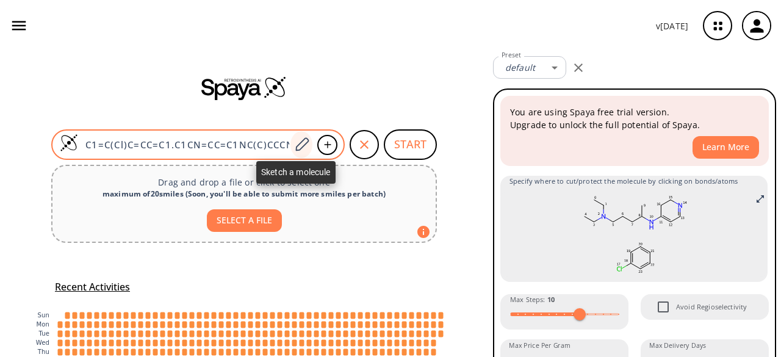
click at [295, 143] on icon at bounding box center [301, 143] width 13 height 13
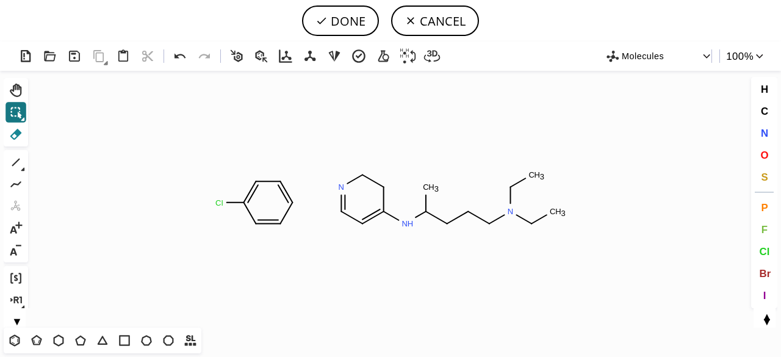
click at [15, 137] on icon at bounding box center [16, 134] width 16 height 16
click at [245, 209] on icon "Created with [PERSON_NAME] 2.3.0 Cl N N H C H 3 N C H 3 C H 3" at bounding box center [390, 199] width 715 height 257
click at [245, 209] on circle at bounding box center [243, 203] width 16 height 16
drag, startPoint x: 217, startPoint y: 204, endPoint x: 257, endPoint y: 185, distance: 44.5
click at [257, 185] on icon "Created with [PERSON_NAME] 2.3.0 N N H C H 3 N C H 3 C H 3 C H 3 Cl H C H 2" at bounding box center [390, 199] width 715 height 257
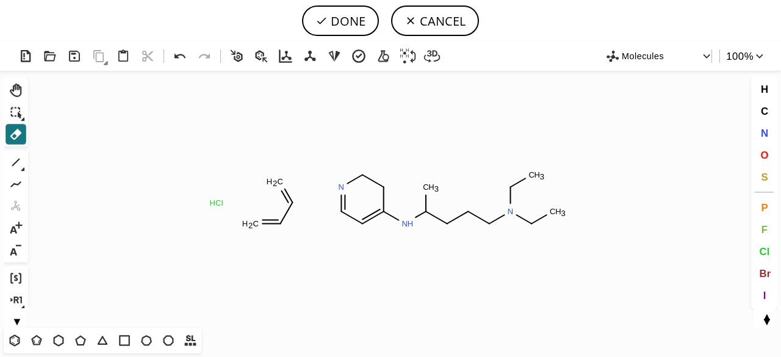
click at [257, 185] on icon "Created with [PERSON_NAME] 2.3.0 N N H C H 3 N C H 3 C H 3 Cl H C H 2 C H 2" at bounding box center [390, 199] width 715 height 257
click at [281, 184] on tspan "C" at bounding box center [280, 181] width 6 height 9
click at [292, 210] on icon at bounding box center [283, 217] width 19 height 22
click at [298, 202] on tspan "H" at bounding box center [298, 202] width 6 height 9
drag, startPoint x: 282, startPoint y: 225, endPoint x: 254, endPoint y: 215, distance: 29.7
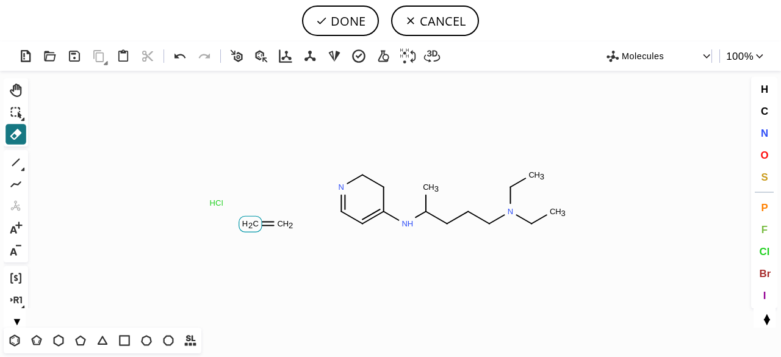
click at [254, 215] on icon "Created with [PERSON_NAME] 2.3.0 N N H C H 3 N C H 3 C H 3 Cl H C H 2 C H 2" at bounding box center [390, 199] width 715 height 257
click at [254, 215] on icon "Created with [PERSON_NAME] 2.3.0 N N H C H 3 N C H 3 C H 3 Cl H C H 4" at bounding box center [390, 199] width 715 height 257
click at [279, 226] on tspan "C" at bounding box center [280, 223] width 6 height 9
click at [215, 203] on tspan "H" at bounding box center [213, 202] width 6 height 9
click at [18, 164] on icon at bounding box center [16, 162] width 16 height 16
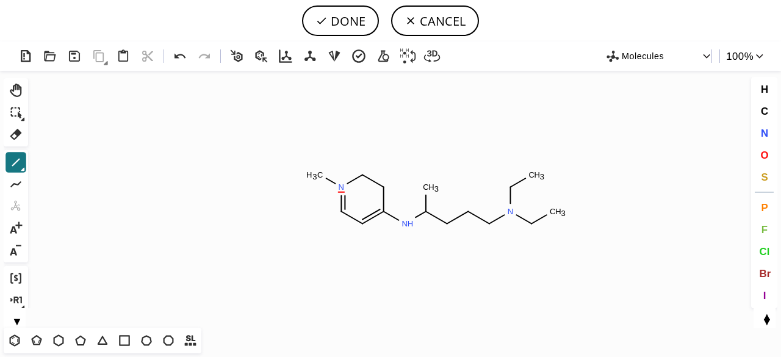
drag, startPoint x: 335, startPoint y: 193, endPoint x: 305, endPoint y: 171, distance: 36.7
drag, startPoint x: 312, startPoint y: 172, endPoint x: 293, endPoint y: 195, distance: 29.4
drag, startPoint x: 295, startPoint y: 187, endPoint x: 300, endPoint y: 206, distance: 18.9
drag, startPoint x: 300, startPoint y: 215, endPoint x: 334, endPoint y: 227, distance: 35.7
drag, startPoint x: 326, startPoint y: 225, endPoint x: 338, endPoint y: 211, distance: 18.6
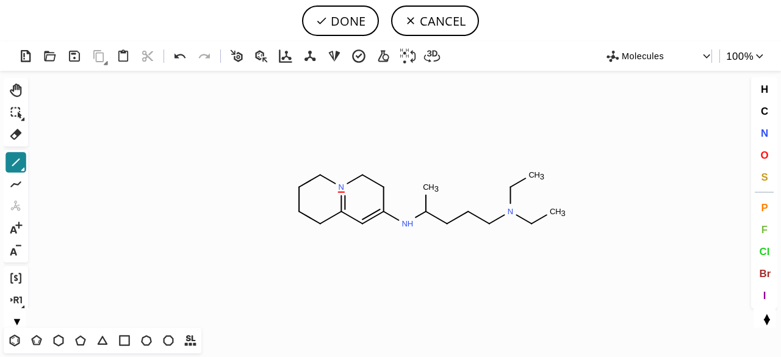
click at [20, 161] on icon at bounding box center [16, 162] width 16 height 16
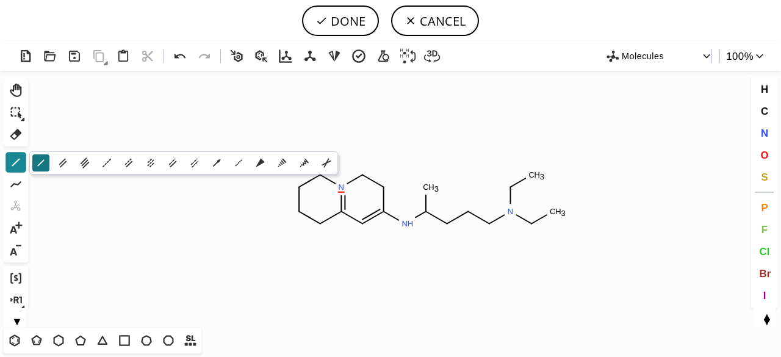
click at [17, 166] on icon at bounding box center [16, 162] width 16 height 16
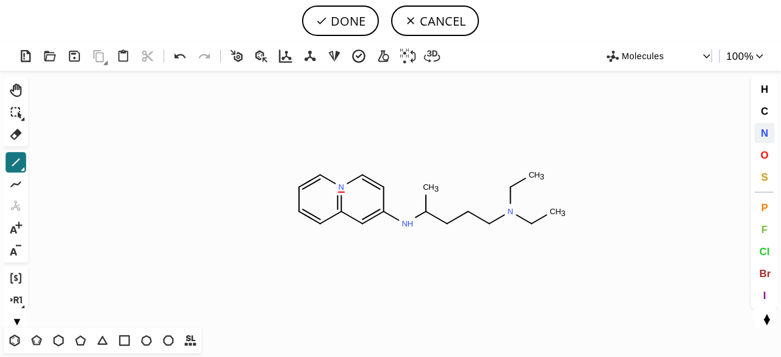
click at [762, 131] on span "N" at bounding box center [763, 133] width 7 height 12
click at [326, 178] on tspan "N" at bounding box center [326, 178] width 6 height 9
click at [756, 113] on button "C" at bounding box center [764, 111] width 21 height 21
click at [338, 185] on tspan "C" at bounding box center [338, 185] width 6 height 9
click at [767, 137] on span "N" at bounding box center [763, 133] width 7 height 12
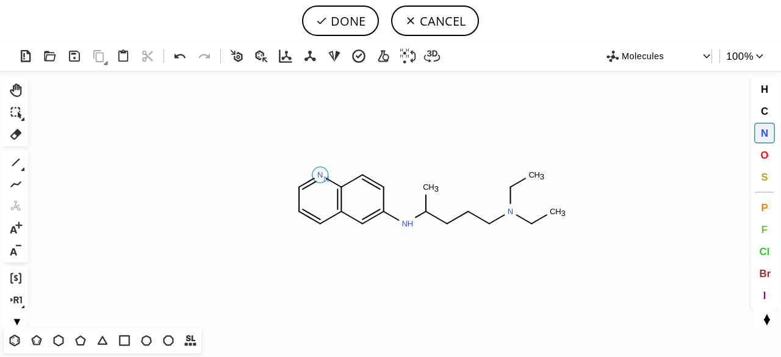
drag, startPoint x: 16, startPoint y: 129, endPoint x: 326, endPoint y: 179, distance: 313.7
click at [326, 179] on div "Created with [PERSON_NAME] 2.3.0 N N H C H 3 N C H 3 C H 3 N Molecules 100 % Ct…" at bounding box center [390, 198] width 781 height 315
click at [326, 179] on tspan "N" at bounding box center [326, 178] width 6 height 9
click at [333, 184] on tspan "N" at bounding box center [333, 184] width 6 height 9
click at [445, 20] on button "CANCEL" at bounding box center [435, 20] width 88 height 30
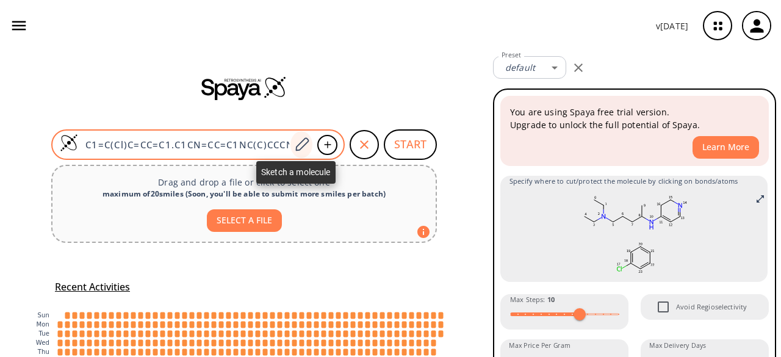
click at [299, 141] on icon at bounding box center [301, 145] width 16 height 16
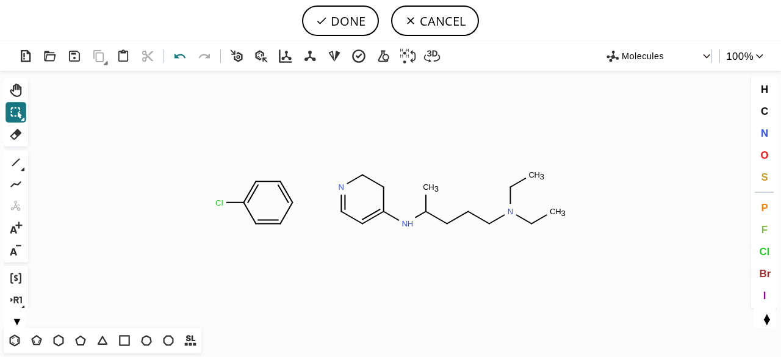
click at [183, 55] on icon at bounding box center [179, 56] width 11 height 5
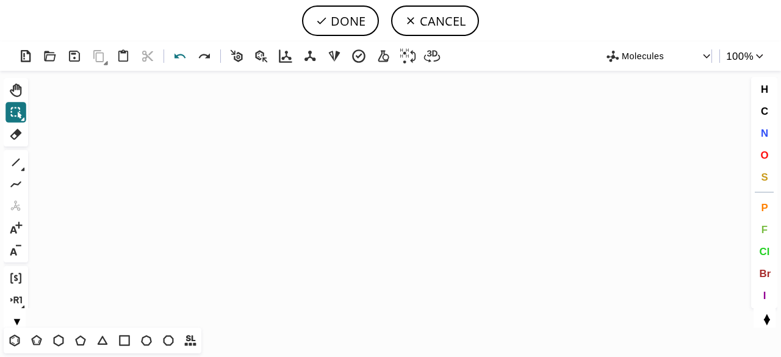
click at [183, 55] on icon at bounding box center [179, 56] width 11 height 5
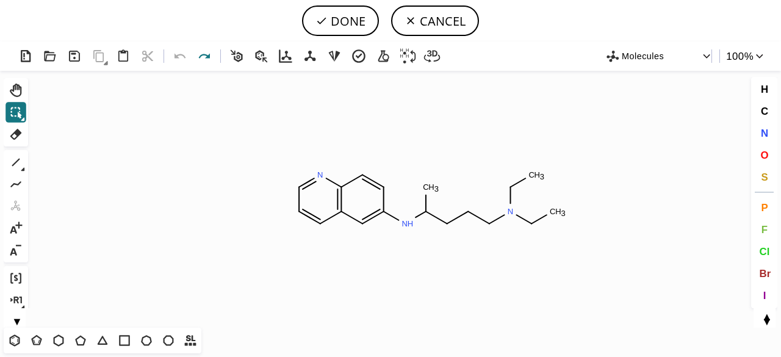
click at [212, 55] on icon at bounding box center [205, 57] width 18 height 18
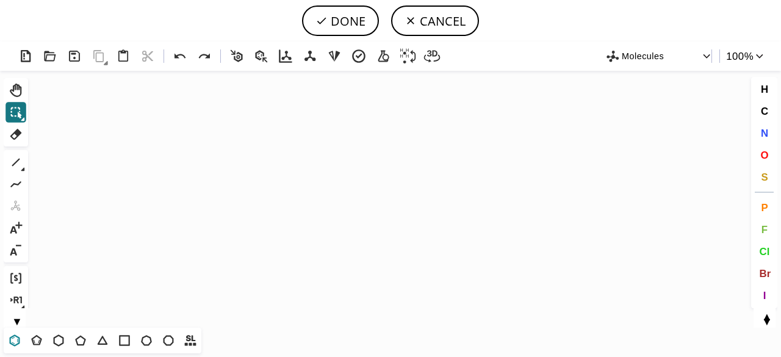
click at [16, 340] on icon at bounding box center [15, 340] width 16 height 16
drag, startPoint x: 338, startPoint y: 178, endPoint x: 343, endPoint y: 196, distance: 18.5
click at [343, 196] on icon "Created with [PERSON_NAME] 2.3.0" at bounding box center [390, 199] width 715 height 257
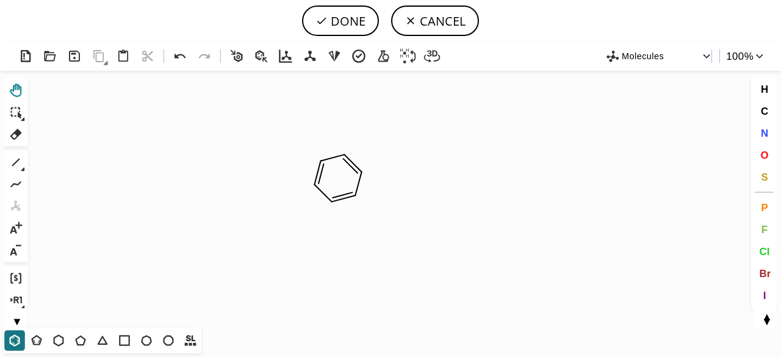
click at [16, 81] on button "Ctrl+Alt+H" at bounding box center [15, 90] width 21 height 21
click at [179, 57] on icon at bounding box center [180, 57] width 18 height 18
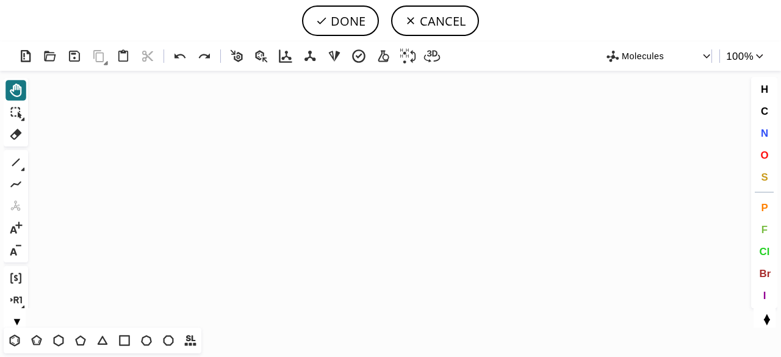
drag, startPoint x: 18, startPoint y: 336, endPoint x: 329, endPoint y: 183, distance: 346.7
click at [329, 183] on div "Created with [PERSON_NAME] 2.3.0 Molecules 100 % Ctrl+Alt+H Shift+Tab Del 1 Alt…" at bounding box center [390, 198] width 781 height 315
click at [13, 338] on icon at bounding box center [15, 340] width 7 height 7
drag, startPoint x: 324, startPoint y: 179, endPoint x: 338, endPoint y: 190, distance: 17.0
click at [26, 91] on button "Ctrl+Alt+H" at bounding box center [15, 90] width 21 height 21
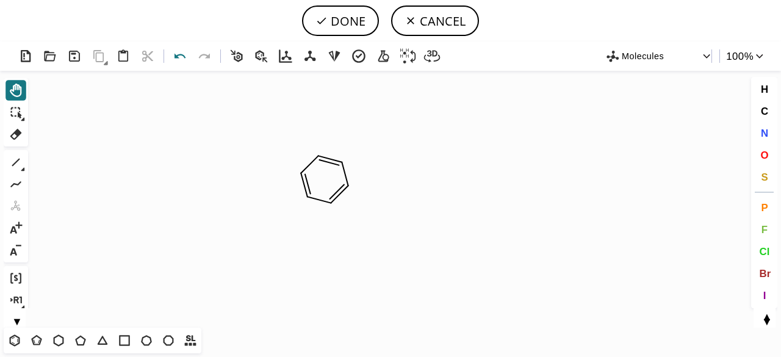
click at [182, 57] on icon at bounding box center [180, 57] width 18 height 18
click at [10, 338] on icon at bounding box center [15, 340] width 10 height 12
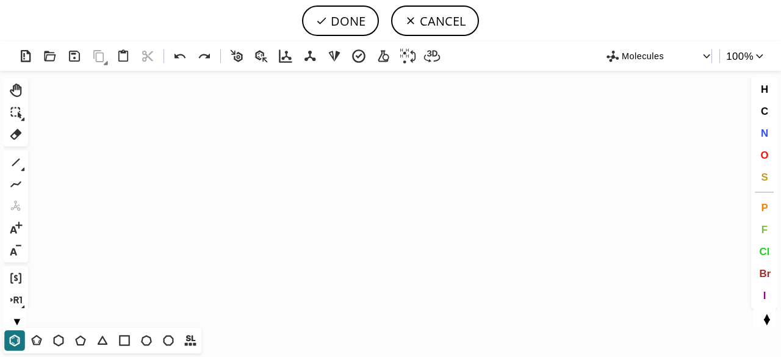
click at [296, 181] on icon "Created with [PERSON_NAME] 2.3.0" at bounding box center [390, 199] width 715 height 257
click at [339, 182] on icon "Created with [PERSON_NAME] 2.3.0" at bounding box center [390, 199] width 715 height 257
click at [179, 55] on icon at bounding box center [179, 56] width 11 height 5
click at [337, 181] on icon "Created with [PERSON_NAME] 2.3.0" at bounding box center [390, 199] width 715 height 257
click at [180, 59] on icon at bounding box center [180, 57] width 18 height 18
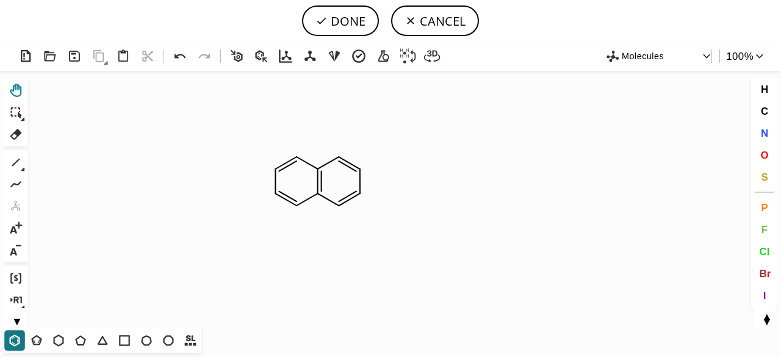
click at [14, 87] on icon at bounding box center [16, 90] width 16 height 16
drag, startPoint x: 767, startPoint y: 126, endPoint x: 761, endPoint y: 129, distance: 6.3
click at [761, 129] on button "N" at bounding box center [764, 133] width 21 height 21
drag, startPoint x: 761, startPoint y: 129, endPoint x: 494, endPoint y: 186, distance: 273.1
click at [494, 186] on div "Created with [PERSON_NAME] 2.3.0 Molecules 100 % Ctrl+Alt+H Shift+Tab Del 1 Alt…" at bounding box center [390, 198] width 781 height 315
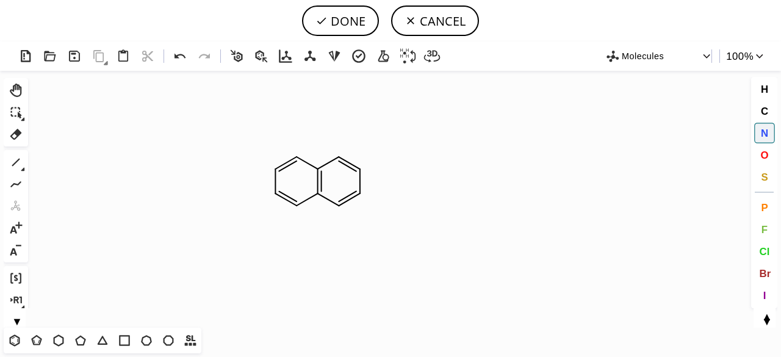
click at [763, 129] on span "N" at bounding box center [763, 133] width 7 height 12
click at [764, 249] on span "Cl" at bounding box center [764, 251] width 10 height 12
drag, startPoint x: 274, startPoint y: 193, endPoint x: 260, endPoint y: 200, distance: 15.5
click at [765, 137] on span "N" at bounding box center [763, 133] width 7 height 12
drag, startPoint x: 338, startPoint y: 156, endPoint x: 337, endPoint y: 137, distance: 18.3
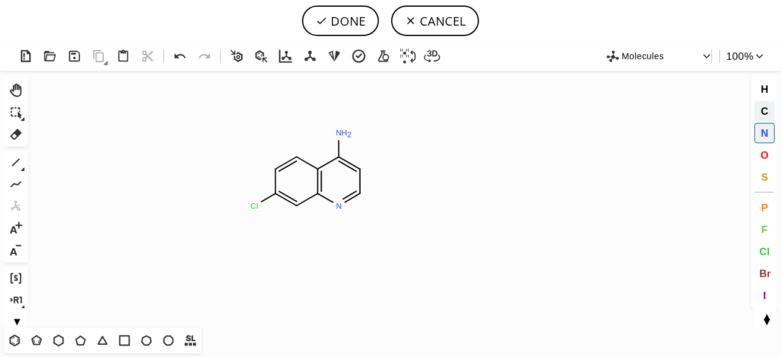
click at [760, 114] on span "C" at bounding box center [763, 111] width 7 height 12
click at [351, 132] on icon "Created with [PERSON_NAME] 2.3.0 N Cl N H 2" at bounding box center [390, 199] width 715 height 257
click at [185, 60] on icon at bounding box center [180, 57] width 18 height 18
drag, startPoint x: 346, startPoint y: 130, endPoint x: 383, endPoint y: 116, distance: 39.8
drag, startPoint x: 389, startPoint y: 132, endPoint x: 413, endPoint y: 115, distance: 29.8
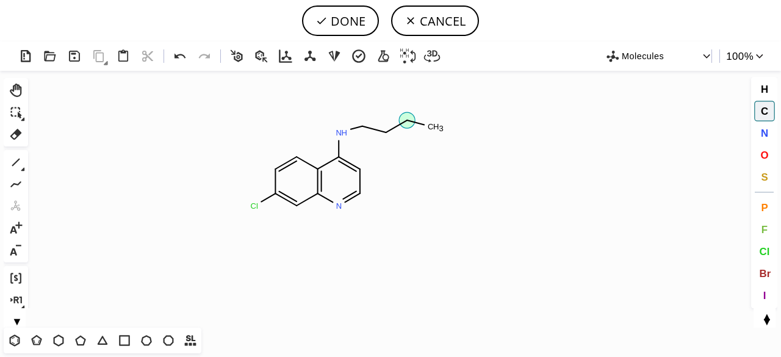
drag, startPoint x: 413, startPoint y: 117, endPoint x: 425, endPoint y: 124, distance: 14.2
click at [760, 134] on span "N" at bounding box center [763, 133] width 7 height 12
click at [764, 108] on span "C" at bounding box center [763, 111] width 7 height 12
drag, startPoint x: 434, startPoint y: 127, endPoint x: 451, endPoint y: 118, distance: 19.4
click at [762, 135] on span "N" at bounding box center [763, 133] width 7 height 12
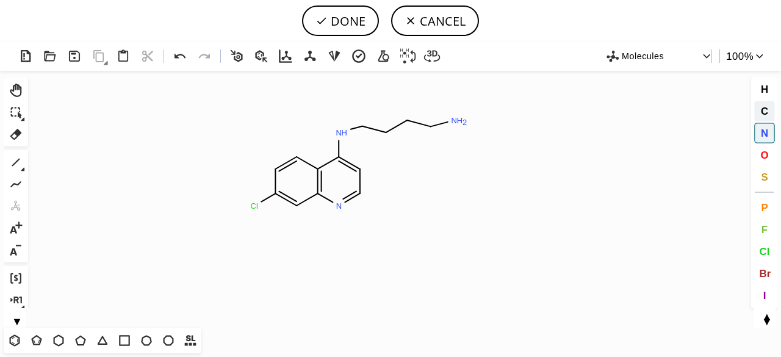
click at [762, 113] on span "C" at bounding box center [763, 111] width 7 height 12
drag, startPoint x: 456, startPoint y: 115, endPoint x: 471, endPoint y: 100, distance: 20.7
drag, startPoint x: 472, startPoint y: 99, endPoint x: 488, endPoint y: 108, distance: 18.5
drag, startPoint x: 471, startPoint y: 137, endPoint x: 507, endPoint y: 134, distance: 36.1
drag, startPoint x: 362, startPoint y: 124, endPoint x: 359, endPoint y: 99, distance: 25.3
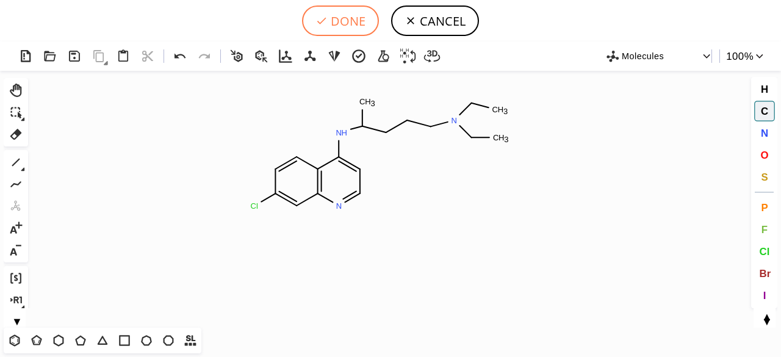
click at [346, 23] on button "DONE" at bounding box center [340, 20] width 77 height 30
type input "C1C(Cl)=CC2N=CC=C(NC(C)CCCN(CC)CC)C=2C=1"
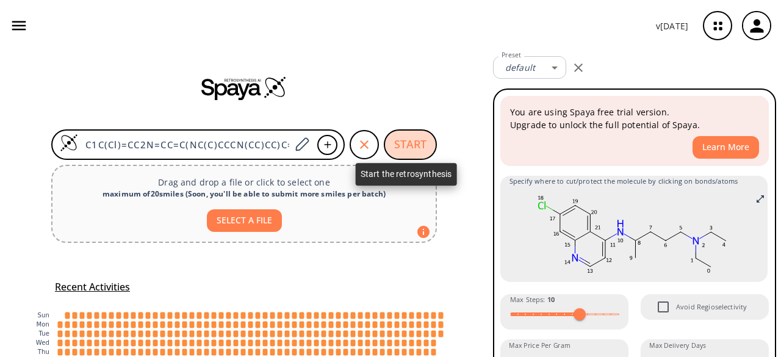
click at [415, 141] on button "START" at bounding box center [410, 144] width 53 height 30
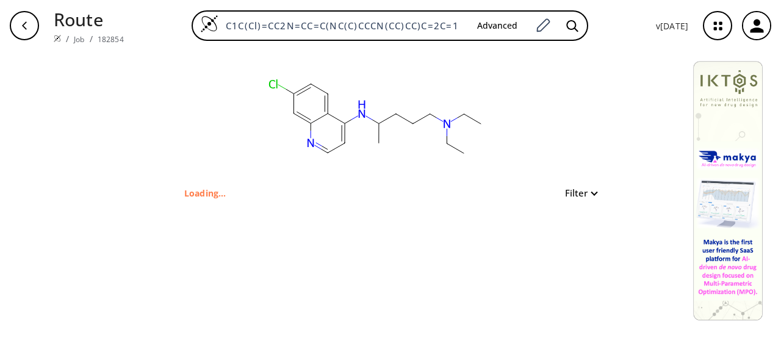
type input "Clc1cc2nccc(c2cc1)NC(C)CCCN(CC)CC"
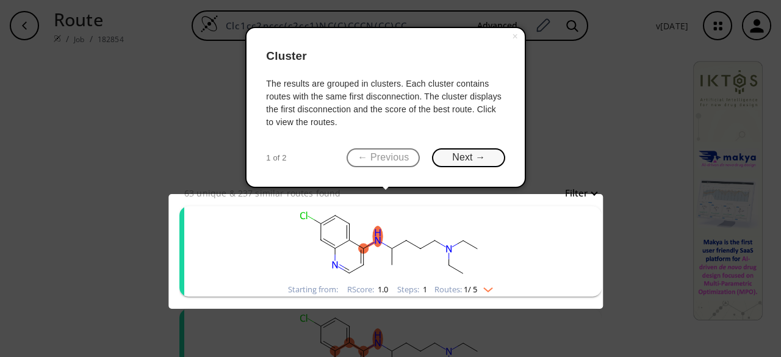
click at [465, 161] on button "Next →" at bounding box center [468, 157] width 73 height 19
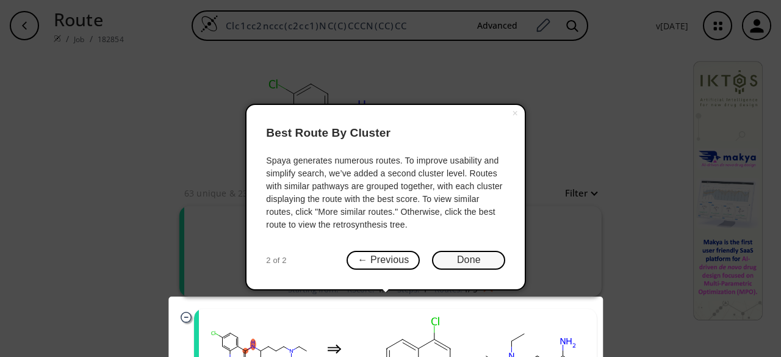
click at [473, 260] on button "Done" at bounding box center [468, 260] width 73 height 19
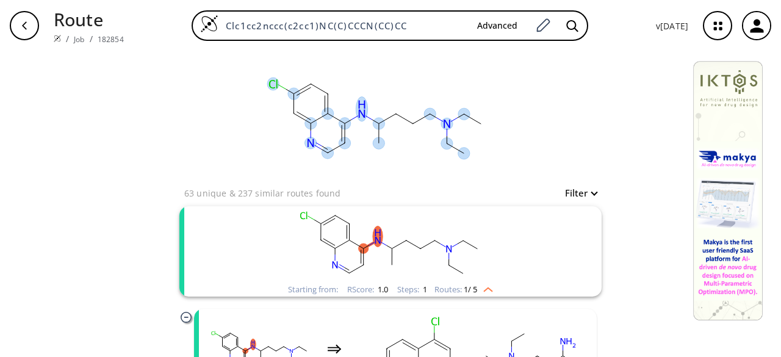
click at [373, 121] on ellipse at bounding box center [379, 124] width 12 height 12
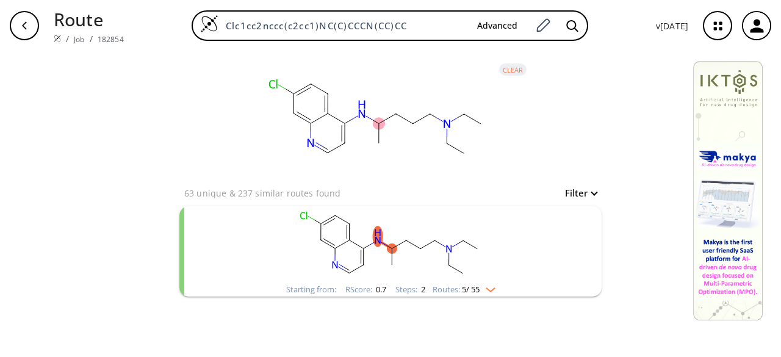
click at [493, 288] on img "clusters" at bounding box center [487, 287] width 16 height 10
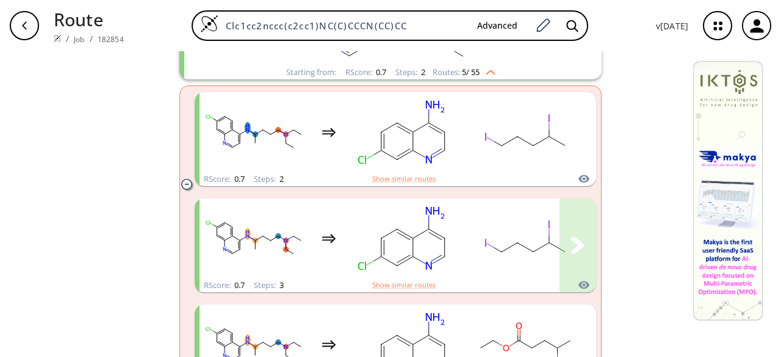
scroll to position [218, 0]
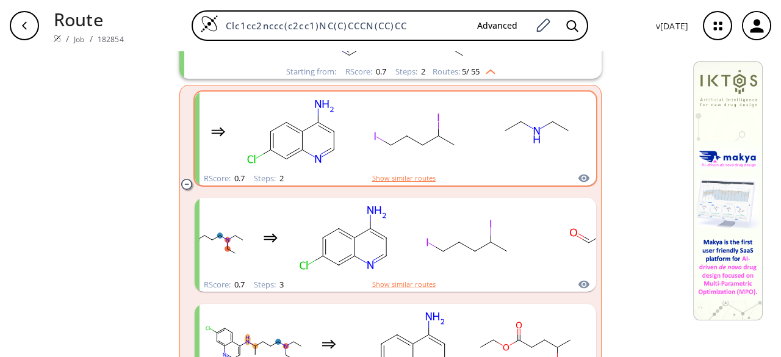
click at [395, 174] on button "Show similar routes" at bounding box center [403, 178] width 63 height 11
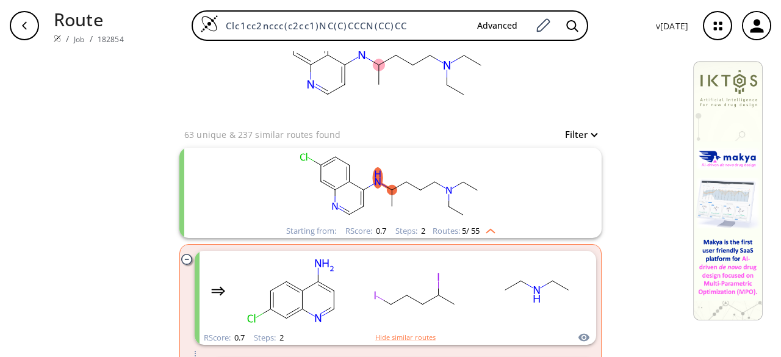
scroll to position [0, 0]
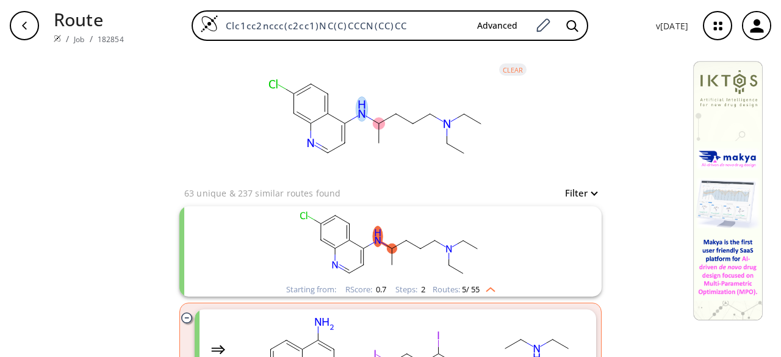
click at [384, 142] on rect at bounding box center [377, 118] width 244 height 134
click at [324, 105] on icon at bounding box center [324, 104] width 0 height 16
click at [587, 191] on button "Filter" at bounding box center [576, 192] width 39 height 9
click at [587, 191] on div at bounding box center [390, 178] width 781 height 357
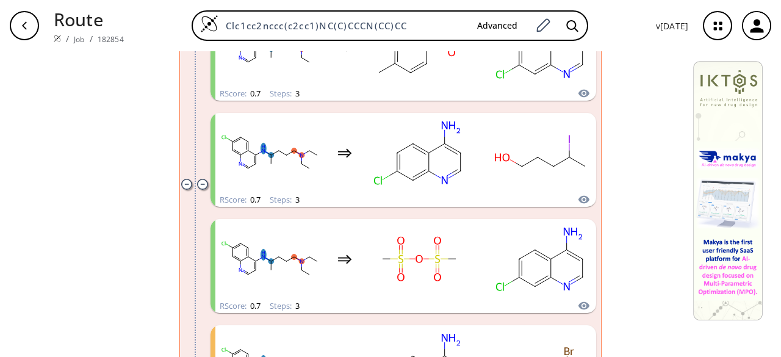
scroll to position [635, 0]
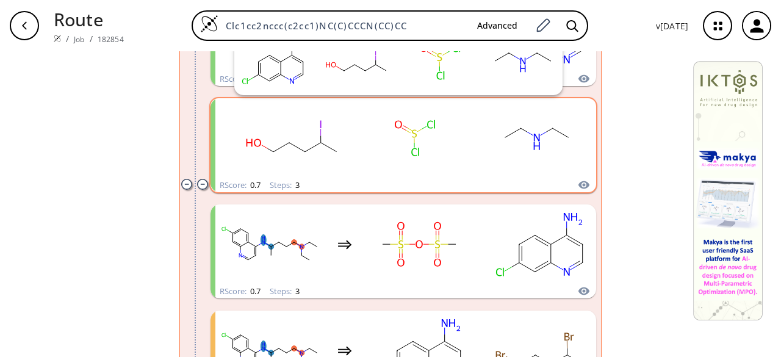
click at [580, 184] on icon "clusters" at bounding box center [583, 185] width 11 height 8
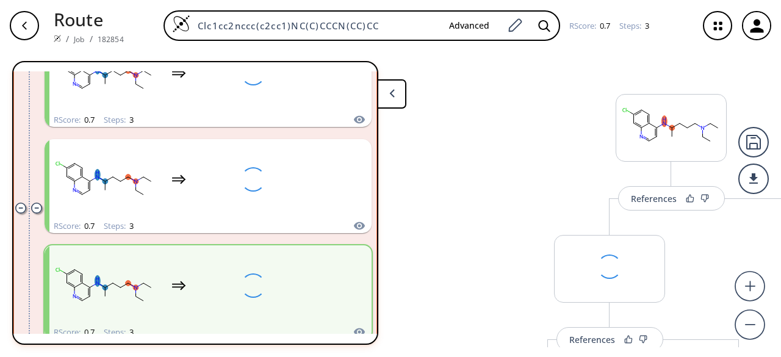
drag, startPoint x: 579, startPoint y: 182, endPoint x: 430, endPoint y: 226, distance: 155.7
click at [430, 226] on div "References More routes from here References More routes from here References Mo…" at bounding box center [468, 204] width 936 height 306
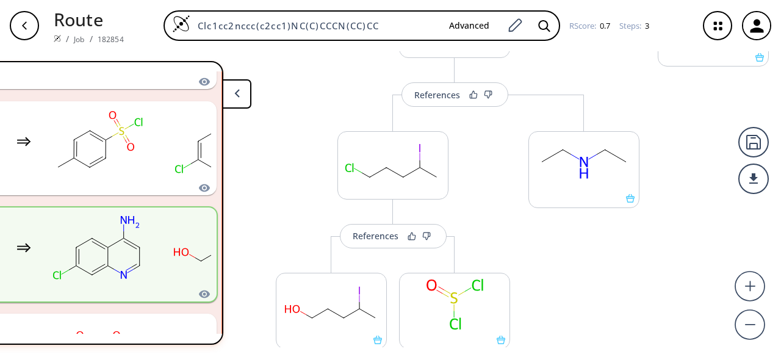
scroll to position [271, 0]
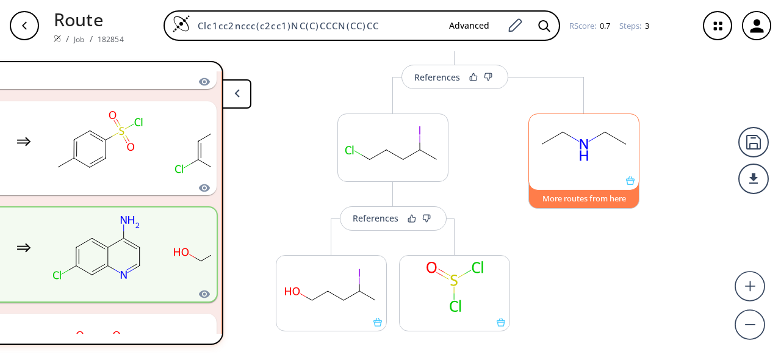
click at [581, 192] on button "More routes from here" at bounding box center [583, 195] width 111 height 26
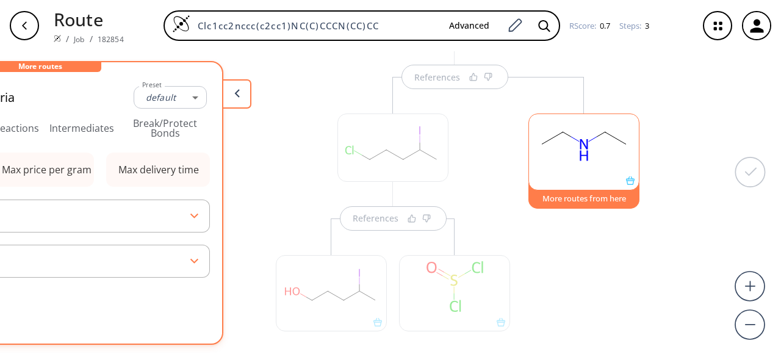
scroll to position [296, 0]
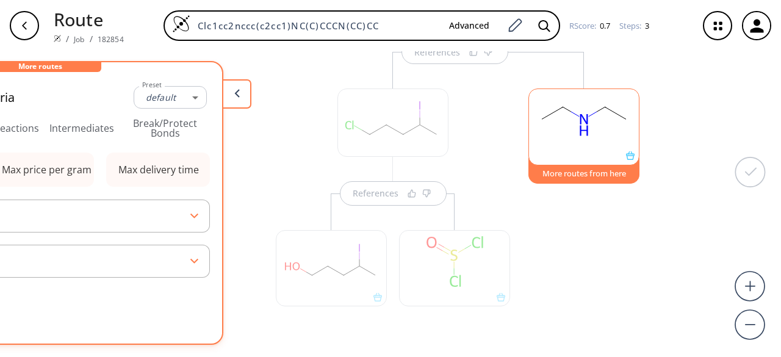
type input "-1"
type input "All selected"
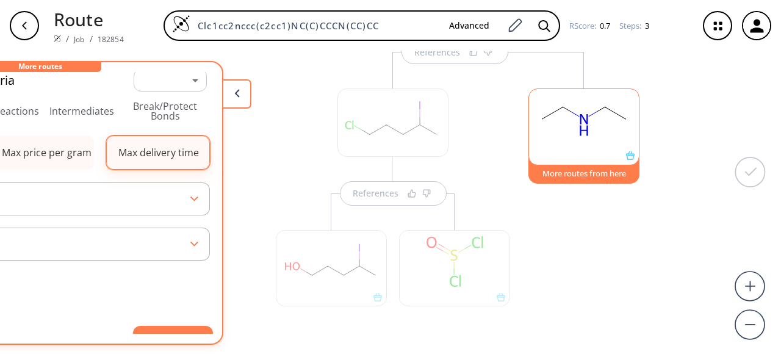
scroll to position [0, 0]
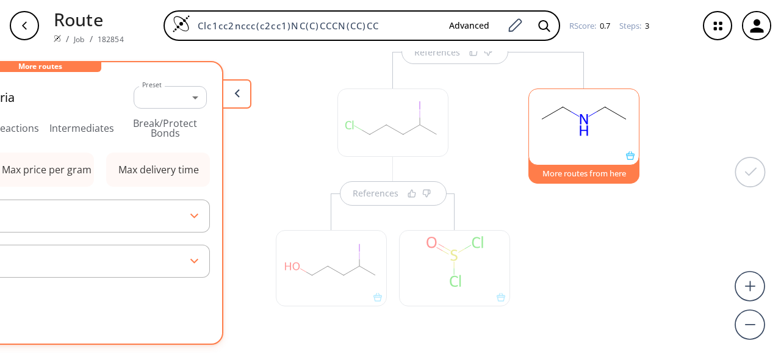
click at [599, 173] on button "More routes from here" at bounding box center [583, 170] width 111 height 26
click at [557, 229] on div "More routes from here" at bounding box center [583, 203] width 123 height 302
click at [232, 88] on button at bounding box center [236, 93] width 29 height 29
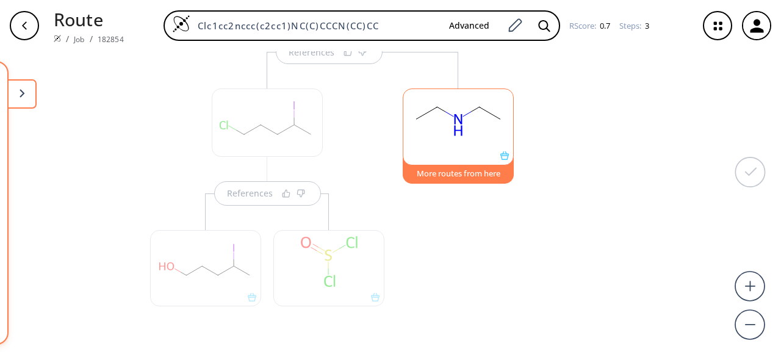
click at [549, 177] on div at bounding box center [587, 145] width 123 height 468
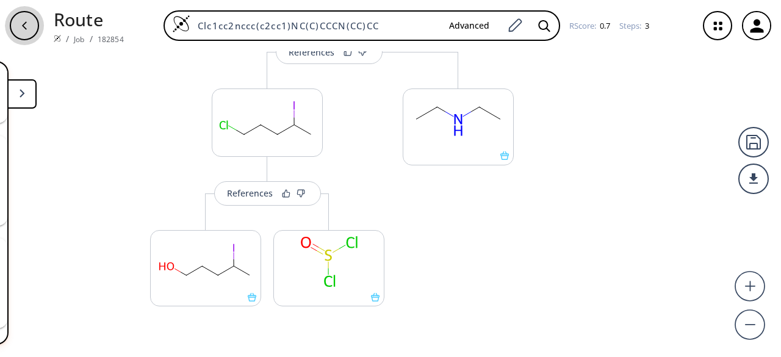
click at [25, 31] on div "button" at bounding box center [24, 25] width 29 height 29
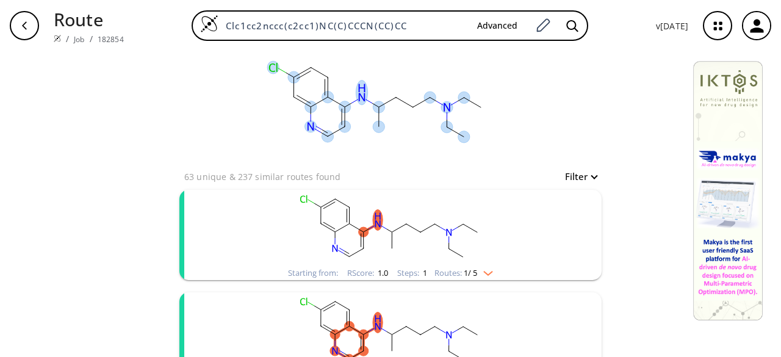
scroll to position [17, 0]
click at [339, 103] on ellipse at bounding box center [344, 107] width 12 height 12
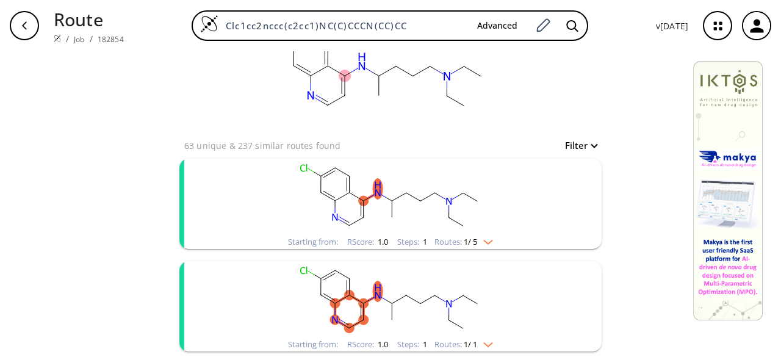
click at [481, 240] on img "clusters" at bounding box center [485, 240] width 16 height 10
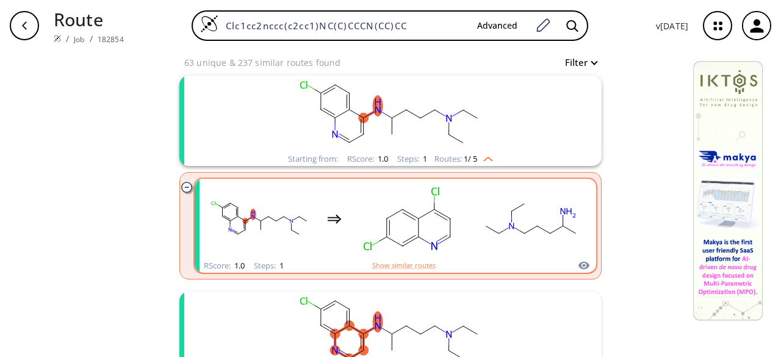
scroll to position [161, 0]
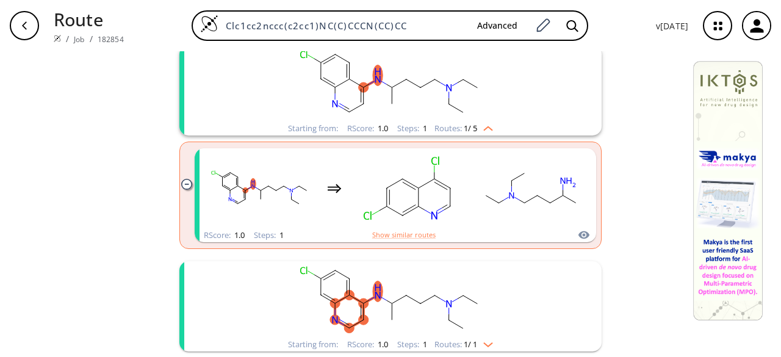
click at [487, 125] on img "clusters" at bounding box center [485, 126] width 16 height 10
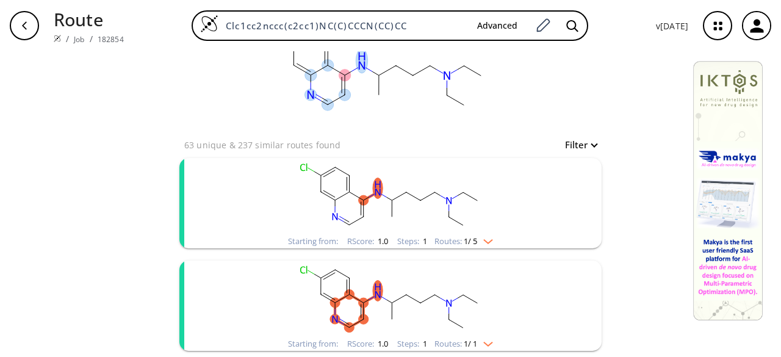
scroll to position [48, 0]
click at [338, 74] on ellipse at bounding box center [344, 76] width 12 height 12
click at [485, 343] on img "clusters" at bounding box center [485, 342] width 16 height 10
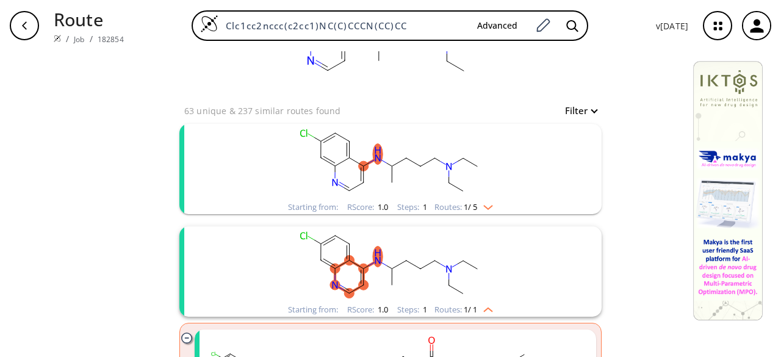
scroll to position [0, 0]
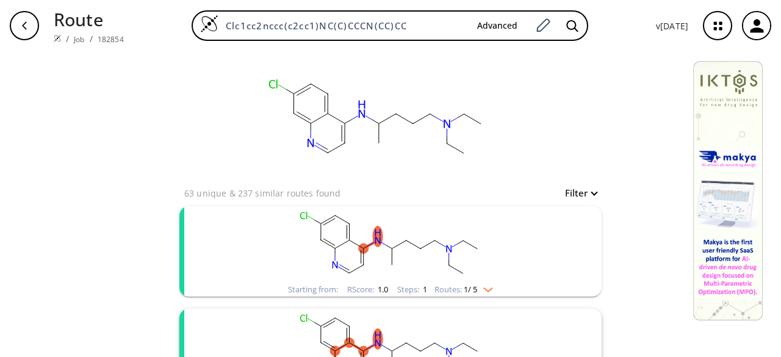
click at [487, 290] on img "clusters" at bounding box center [485, 287] width 16 height 10
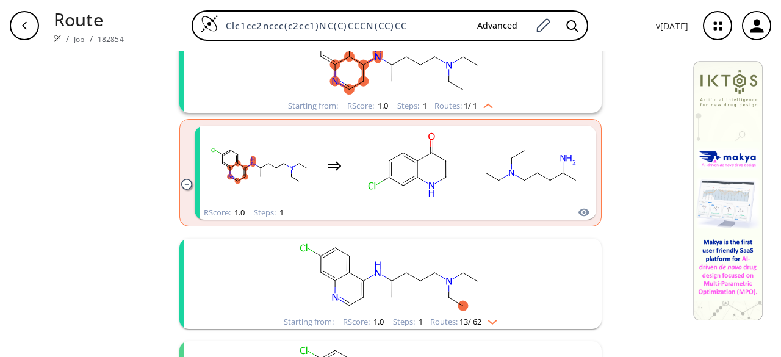
scroll to position [400, 0]
click at [557, 160] on ellipse "clusters" at bounding box center [567, 158] width 21 height 13
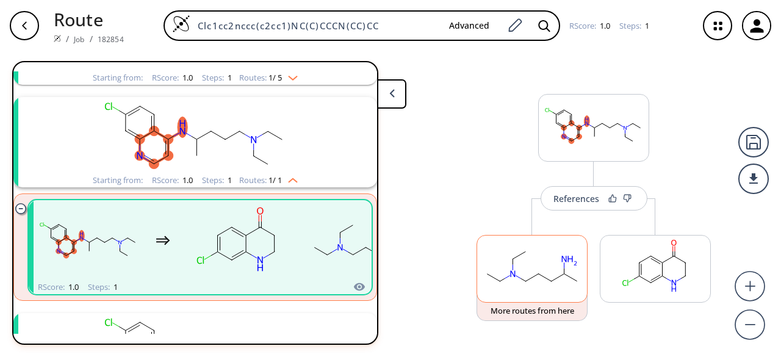
scroll to position [4, 0]
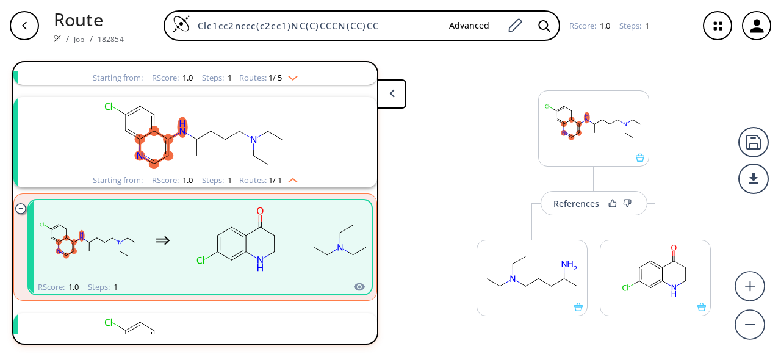
click at [76, 162] on rect "clusters" at bounding box center [195, 135] width 317 height 76
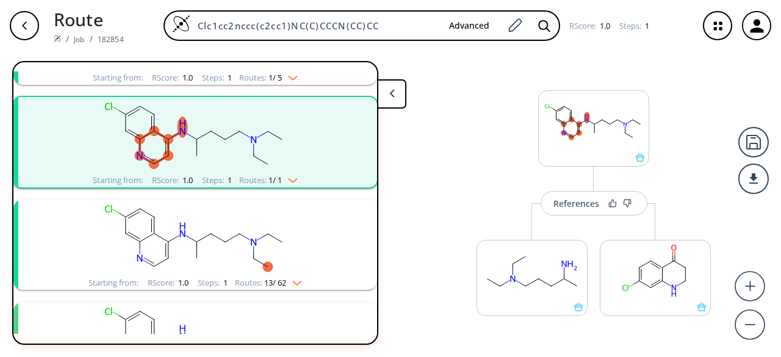
click at [30, 18] on div "button" at bounding box center [24, 25] width 29 height 29
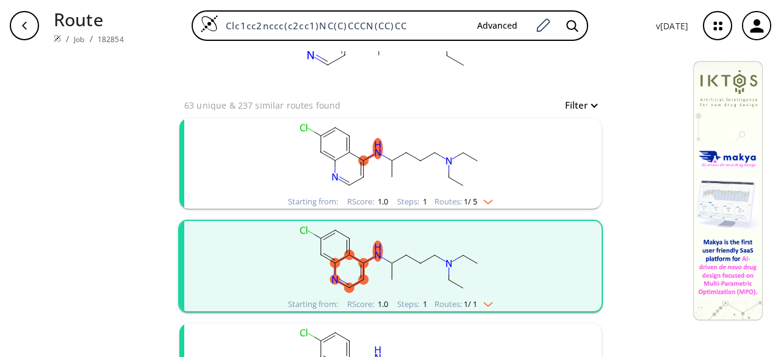
scroll to position [108, 0]
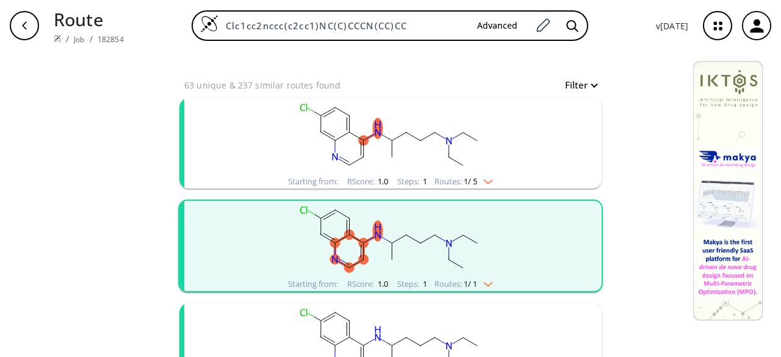
click at [487, 180] on img "clusters" at bounding box center [485, 179] width 16 height 10
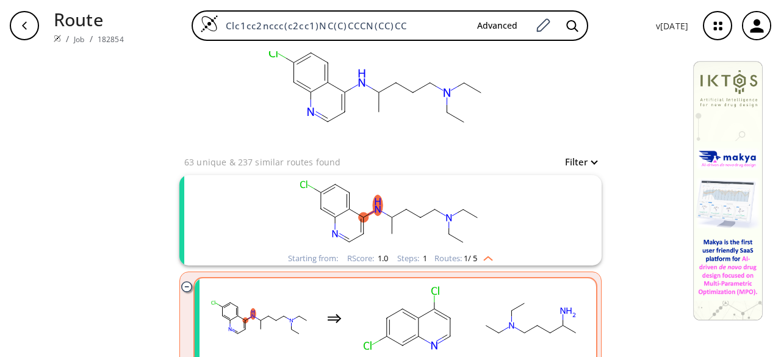
scroll to position [23, 0]
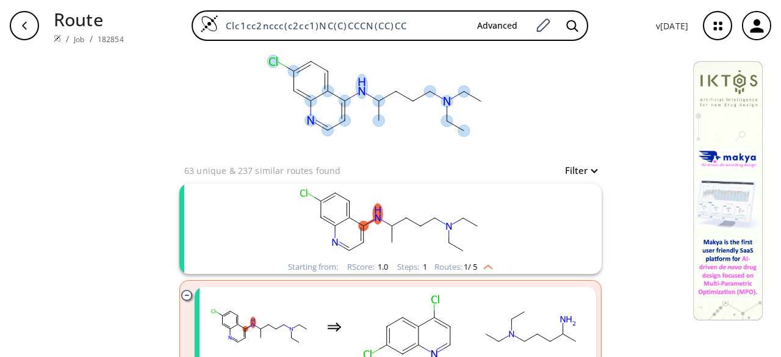
click at [342, 98] on ellipse at bounding box center [344, 101] width 12 height 12
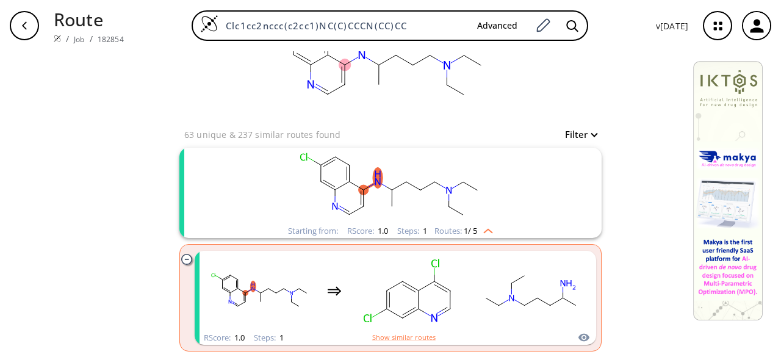
scroll to position [161, 0]
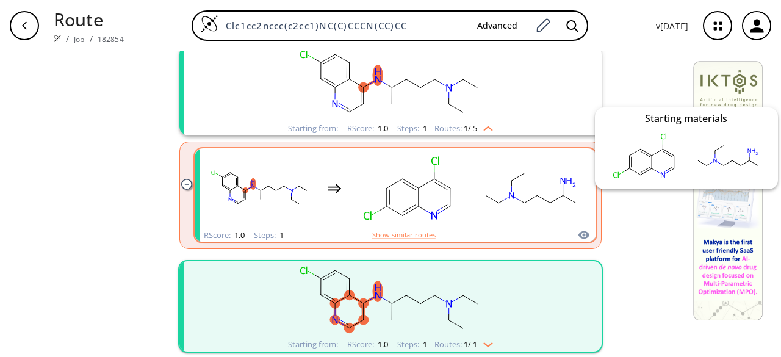
click at [581, 234] on icon "clusters" at bounding box center [583, 235] width 11 height 8
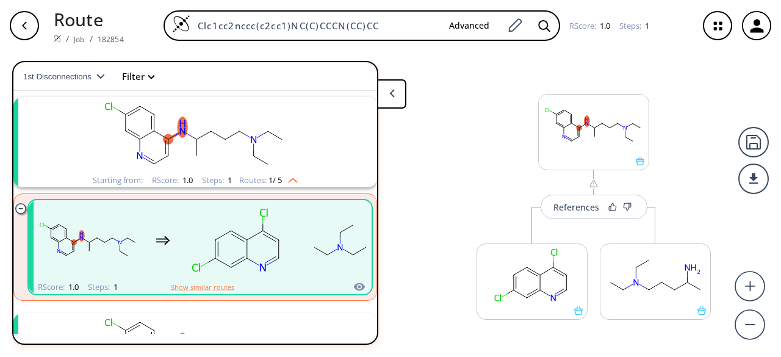
click at [24, 22] on icon "button" at bounding box center [25, 26] width 10 height 10
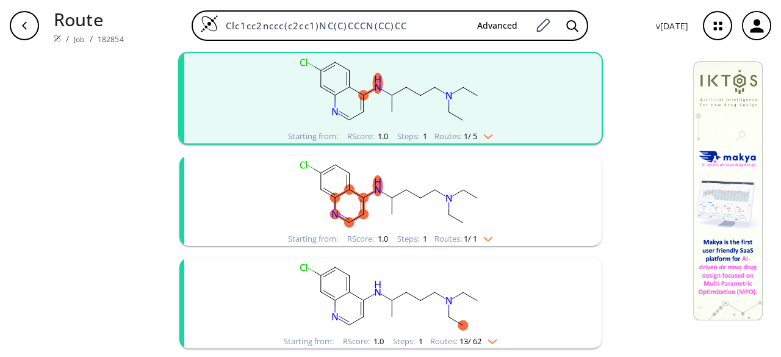
scroll to position [152, 0]
click at [485, 238] on img "clusters" at bounding box center [485, 237] width 16 height 10
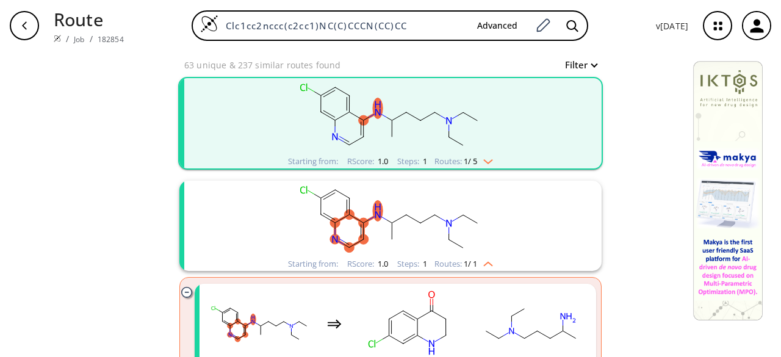
scroll to position [127, 0]
click at [490, 158] on img "clusters" at bounding box center [485, 160] width 16 height 10
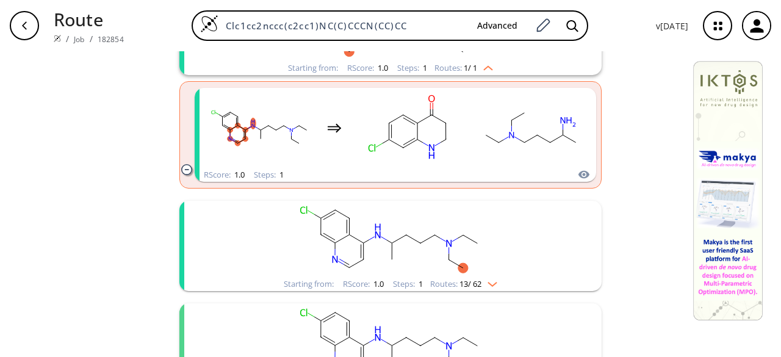
scroll to position [435, 0]
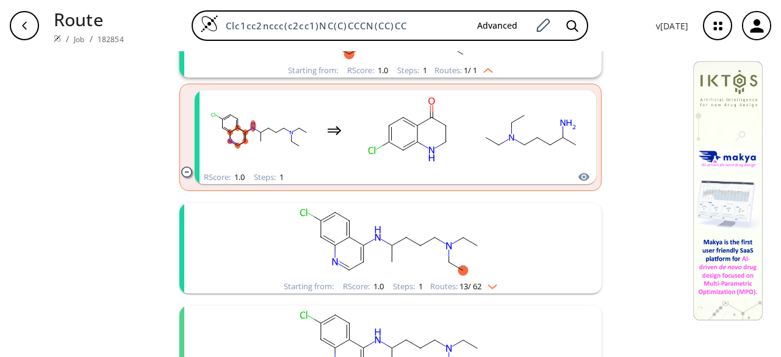
click at [490, 279] on img "clusters" at bounding box center [489, 284] width 16 height 10
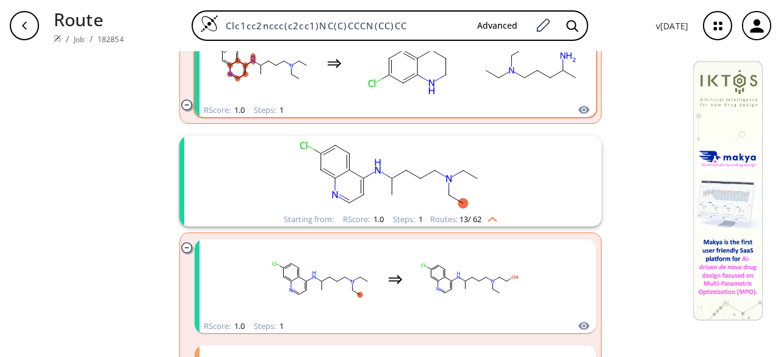
scroll to position [482, 0]
